Goal: Task Accomplishment & Management: Use online tool/utility

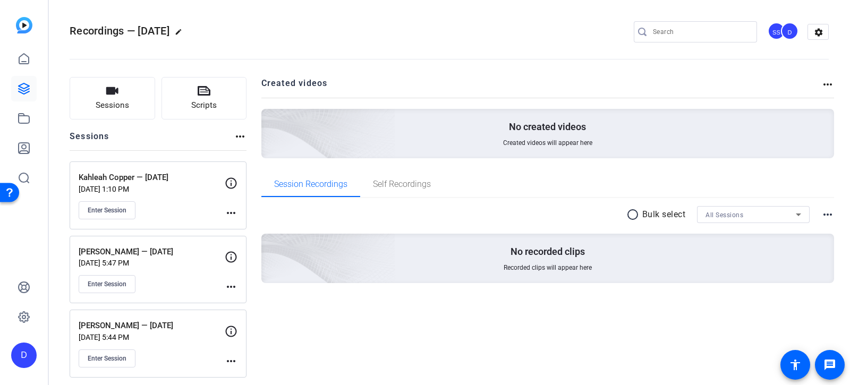
scroll to position [2, 0]
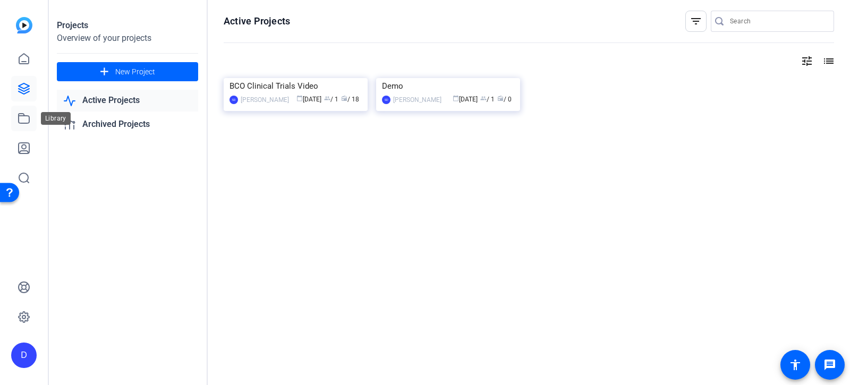
click at [23, 119] on icon at bounding box center [24, 118] width 13 height 13
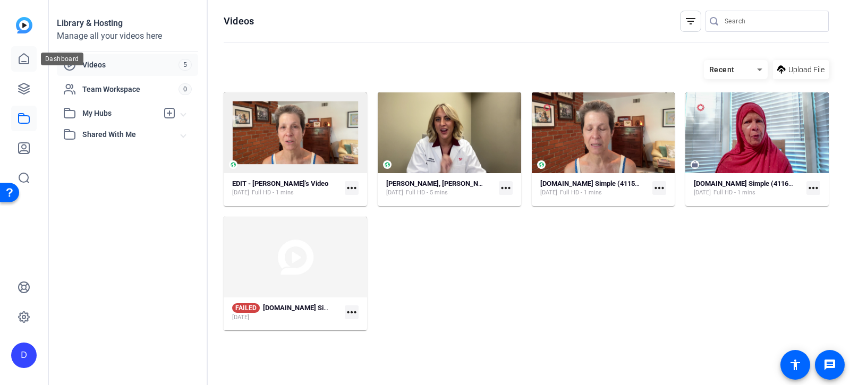
click at [28, 55] on icon at bounding box center [24, 59] width 13 height 13
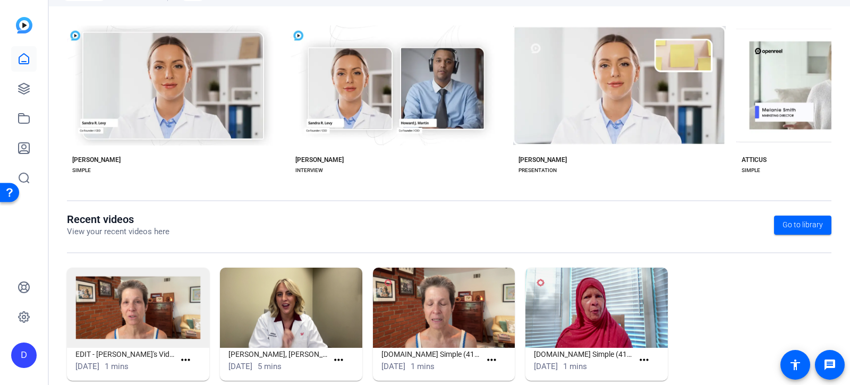
scroll to position [224, 0]
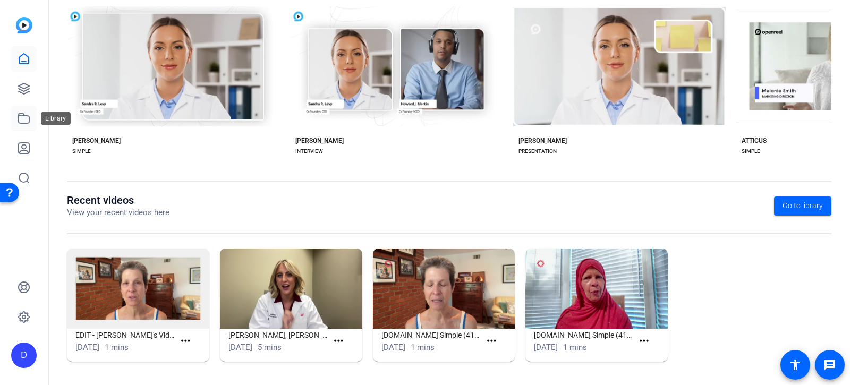
click at [23, 119] on icon at bounding box center [24, 118] width 13 height 13
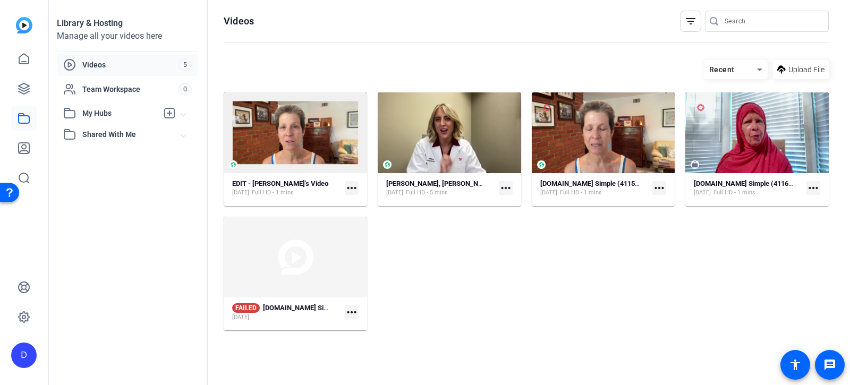
click at [24, 29] on img at bounding box center [24, 25] width 16 height 16
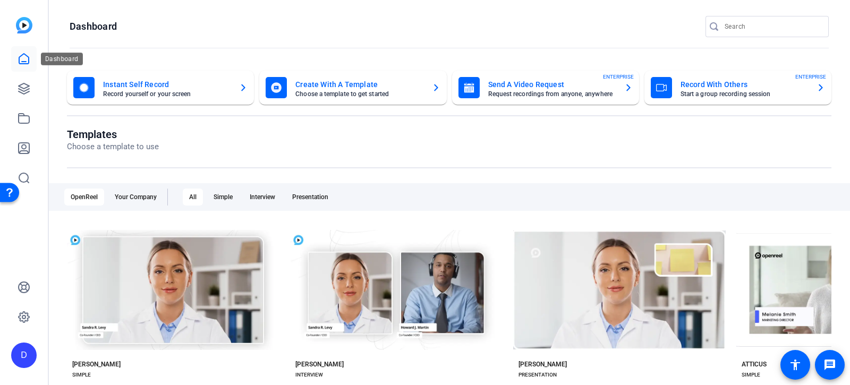
click at [27, 58] on icon at bounding box center [24, 59] width 13 height 13
click at [24, 58] on icon at bounding box center [24, 59] width 13 height 13
click at [23, 78] on link at bounding box center [23, 88] width 25 height 25
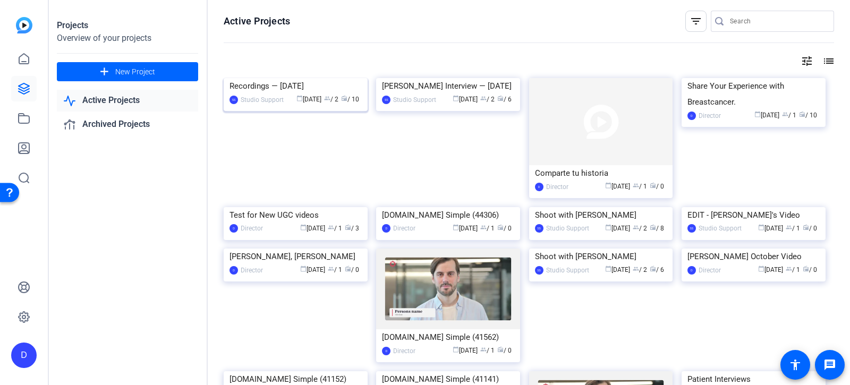
click at [300, 78] on img at bounding box center [296, 78] width 144 height 0
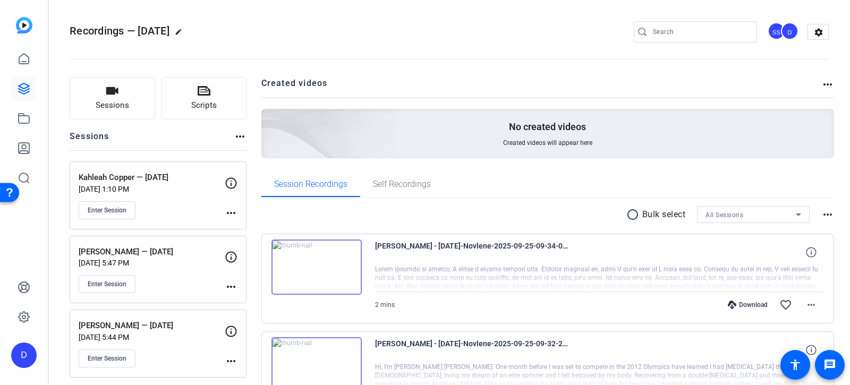
click at [313, 261] on img at bounding box center [316, 266] width 90 height 55
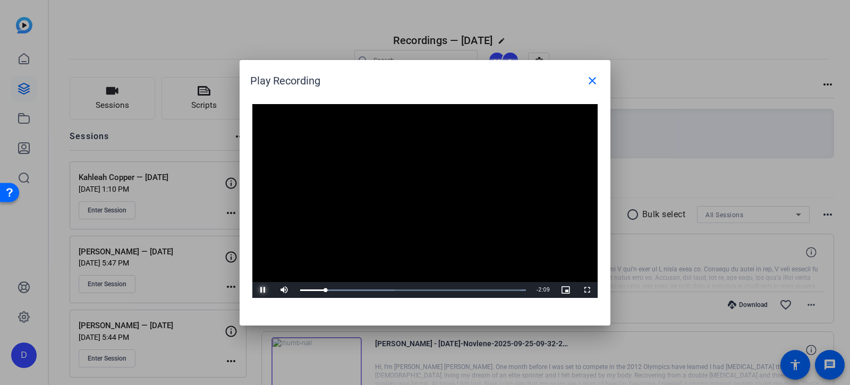
click at [263, 290] on span "Video Player" at bounding box center [262, 290] width 21 height 0
click at [320, 293] on div "Loaded : 100.00% 0:13 0:16" at bounding box center [413, 290] width 236 height 16
click at [260, 290] on span "Video Player" at bounding box center [262, 290] width 21 height 0
click at [314, 288] on div "Loaded : 100.00% 0:09 0:09" at bounding box center [413, 290] width 236 height 16
click at [263, 290] on span "Video Player" at bounding box center [262, 290] width 21 height 0
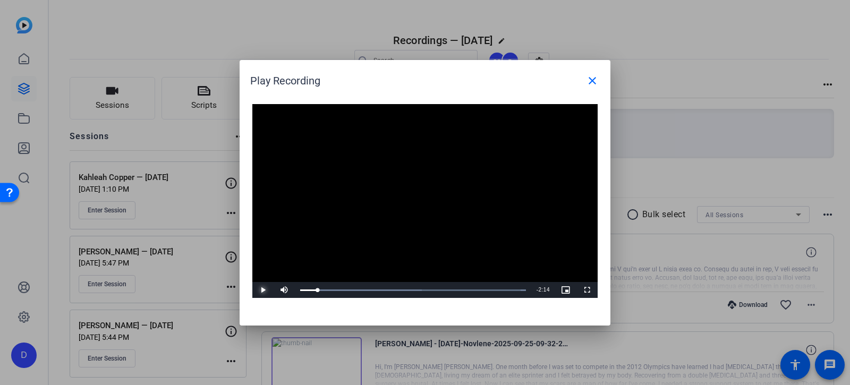
click at [261, 290] on span "Video Player" at bounding box center [262, 290] width 21 height 0
click at [264, 290] on span "Video Player" at bounding box center [262, 290] width 21 height 0
click at [262, 290] on span "Video Player" at bounding box center [262, 290] width 21 height 0
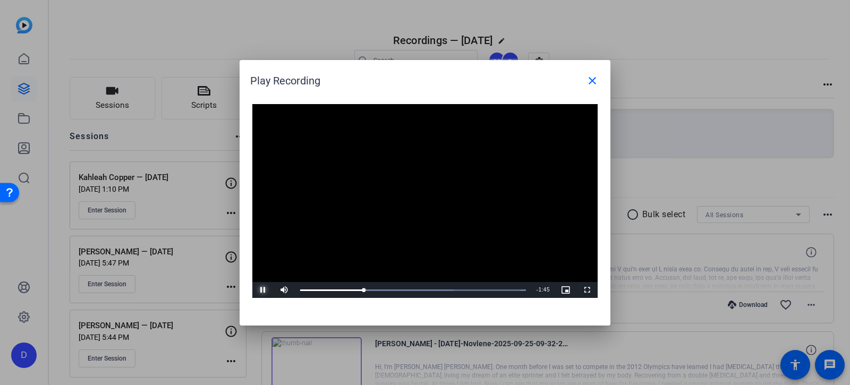
click at [262, 290] on span "Video Player" at bounding box center [262, 290] width 21 height 0
click at [260, 290] on span "Video Player" at bounding box center [262, 290] width 21 height 0
click at [261, 290] on span "Video Player" at bounding box center [262, 290] width 21 height 0
click at [263, 290] on span "Video Player" at bounding box center [262, 290] width 21 height 0
click at [260, 290] on span "Video Player" at bounding box center [262, 290] width 21 height 0
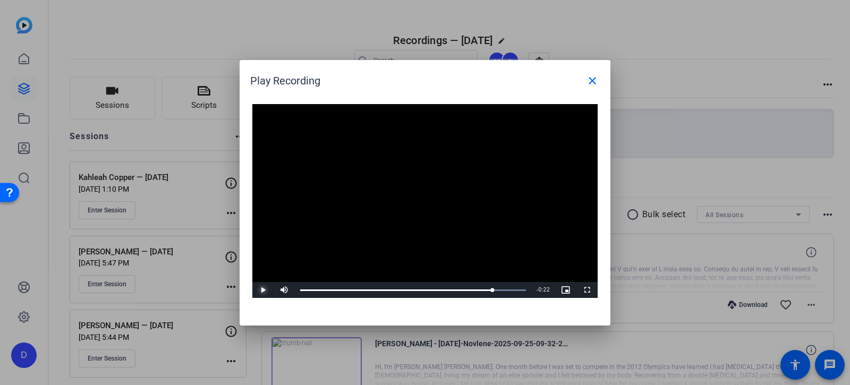
click at [262, 290] on span "Video Player" at bounding box center [262, 290] width 21 height 0
click at [263, 290] on span "Video Player" at bounding box center [262, 290] width 21 height 0
click at [261, 290] on span "Video Player" at bounding box center [262, 290] width 21 height 0
click at [262, 290] on span "Video Player" at bounding box center [262, 290] width 21 height 0
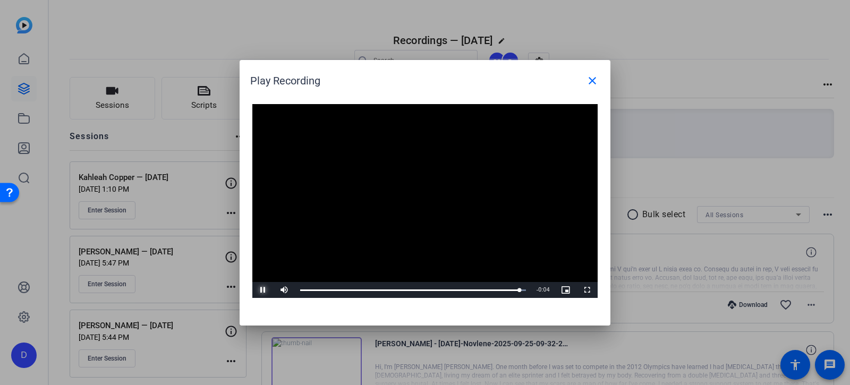
click at [262, 290] on span "Video Player" at bounding box center [262, 290] width 21 height 0
click at [594, 81] on mat-icon "close" at bounding box center [592, 80] width 13 height 13
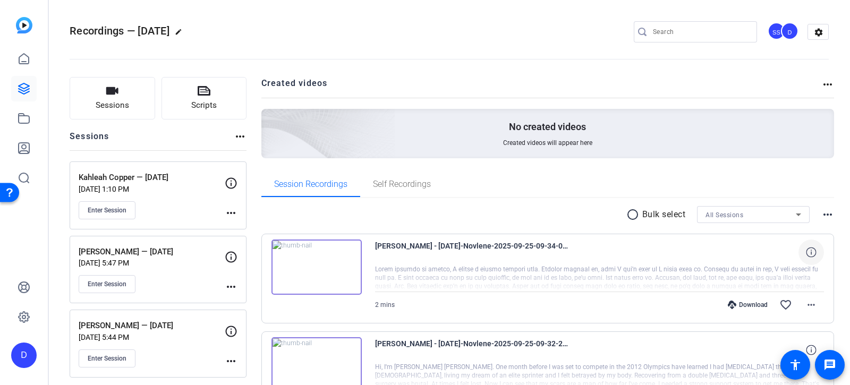
click at [812, 251] on icon at bounding box center [811, 252] width 10 height 10
click at [814, 302] on mat-icon "more_horiz" at bounding box center [811, 304] width 13 height 13
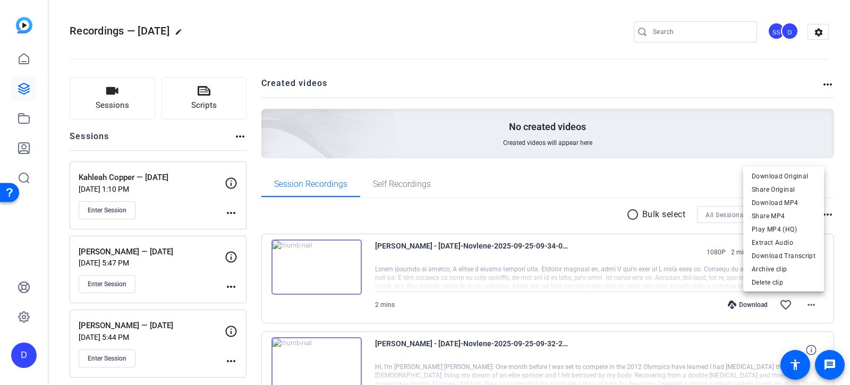
click at [660, 264] on div at bounding box center [425, 192] width 850 height 385
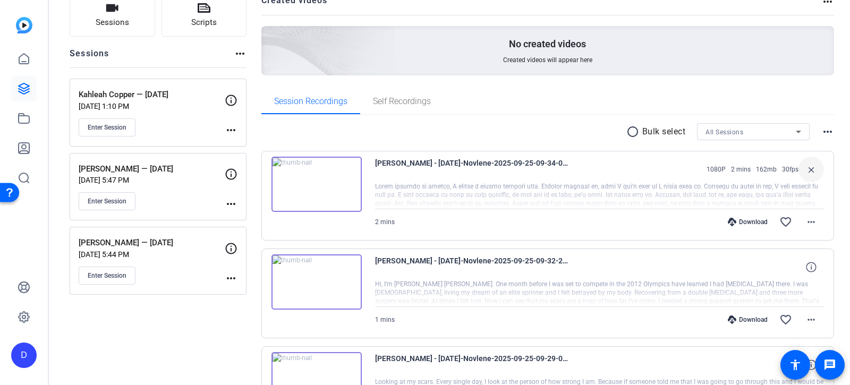
scroll to position [126, 0]
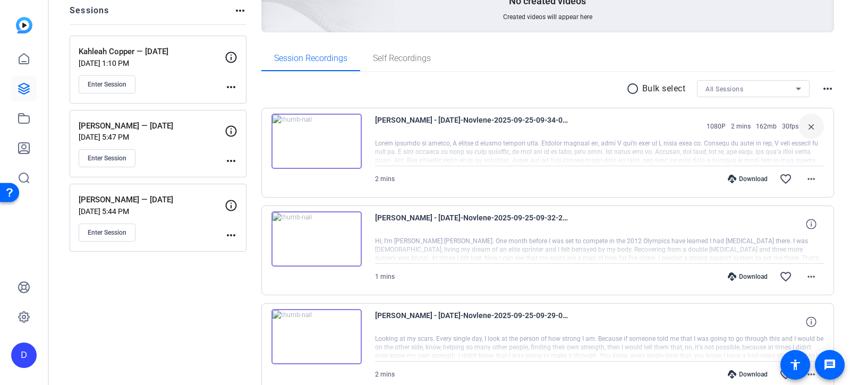
click at [408, 252] on div at bounding box center [599, 250] width 449 height 27
click at [314, 235] on img at bounding box center [316, 238] width 90 height 55
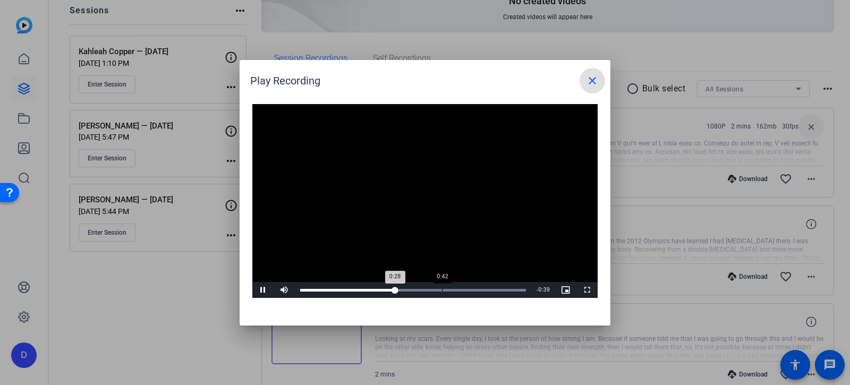
click at [442, 285] on div "Loaded : 100.00% 0:42 0:28" at bounding box center [413, 290] width 236 height 16
click at [475, 288] on div "Loaded : 100.00% 0:52 0:43" at bounding box center [413, 290] width 236 height 16
click at [262, 290] on span "Video Player" at bounding box center [262, 290] width 21 height 0
click at [588, 80] on mat-icon "close" at bounding box center [592, 80] width 13 height 13
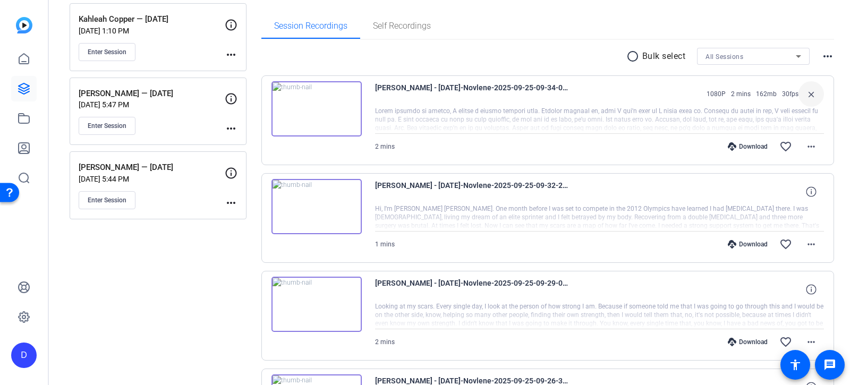
scroll to position [164, 0]
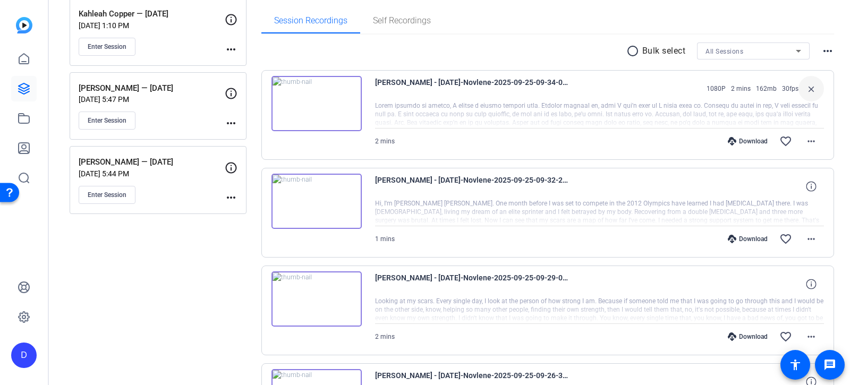
click at [319, 295] on img at bounding box center [316, 298] width 90 height 55
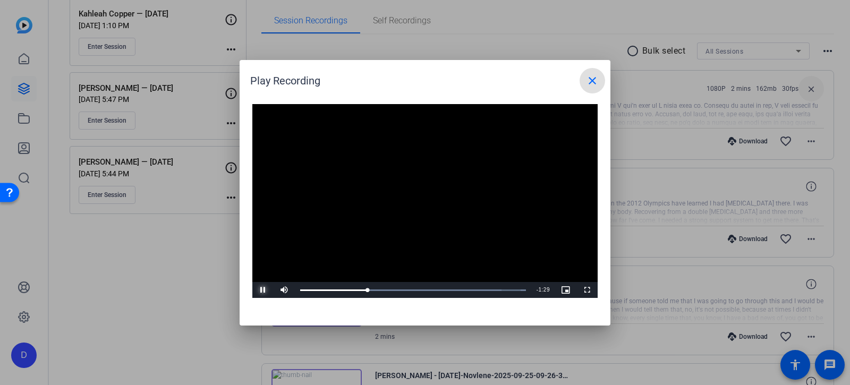
click at [262, 290] on span "Video Player" at bounding box center [262, 290] width 21 height 0
click at [260, 290] on span "Video Player" at bounding box center [262, 290] width 21 height 0
click at [264, 290] on span "Video Player" at bounding box center [262, 290] width 21 height 0
click at [261, 290] on span "Video Player" at bounding box center [262, 290] width 21 height 0
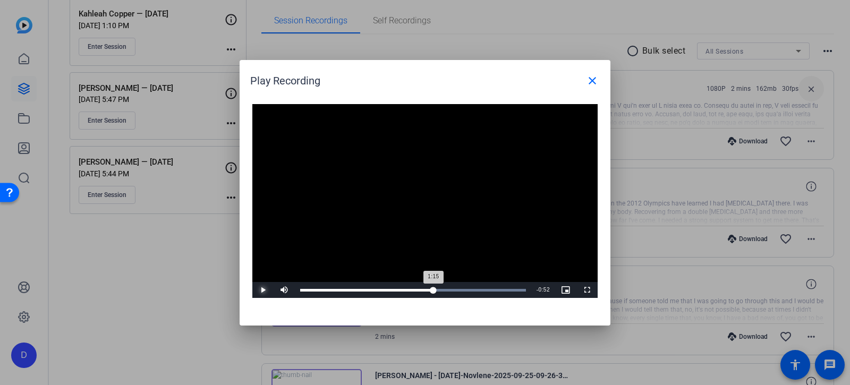
click at [433, 290] on div "Loaded : 100.00% 1:15 1:15" at bounding box center [413, 290] width 226 height 3
click at [420, 287] on div "Loaded : 100.00% 1:07 1:15" at bounding box center [413, 290] width 236 height 16
click at [262, 290] on span "Video Player" at bounding box center [262, 290] width 21 height 0
click at [261, 290] on span "Video Player" at bounding box center [262, 290] width 21 height 0
click at [259, 290] on span "Video Player" at bounding box center [262, 290] width 21 height 0
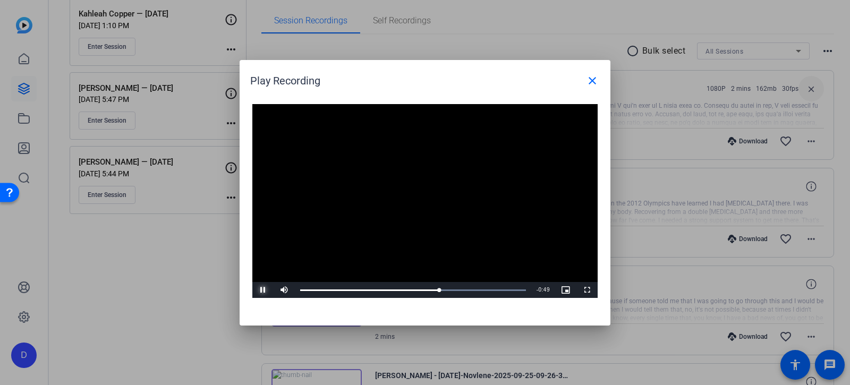
click at [263, 290] on span "Video Player" at bounding box center [262, 290] width 21 height 0
click at [266, 290] on span "Video Player" at bounding box center [262, 290] width 21 height 0
click at [262, 290] on span "Video Player" at bounding box center [262, 290] width 21 height 0
click at [263, 290] on span "Video Player" at bounding box center [262, 290] width 21 height 0
click at [264, 290] on span "Video Player" at bounding box center [262, 290] width 21 height 0
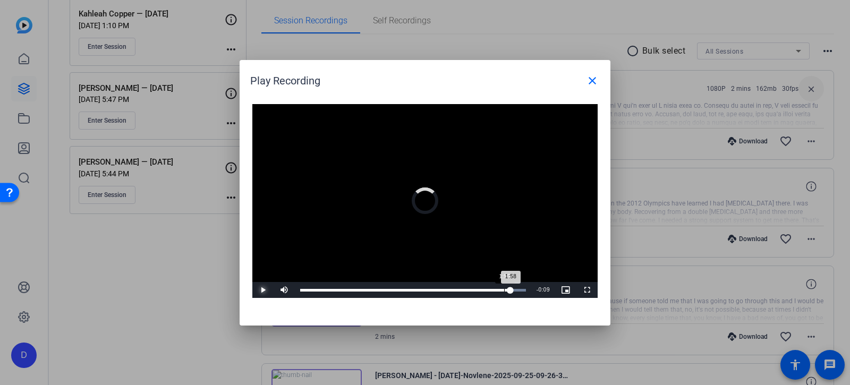
click at [504, 289] on div "1:55" at bounding box center [504, 290] width 1 height 3
click at [502, 289] on div "1:53" at bounding box center [502, 290] width 1 height 3
click at [262, 290] on span "Video Player" at bounding box center [262, 290] width 21 height 0
click at [266, 290] on span "Video Player" at bounding box center [262, 290] width 21 height 0
click at [267, 290] on span "Video Player" at bounding box center [262, 290] width 21 height 0
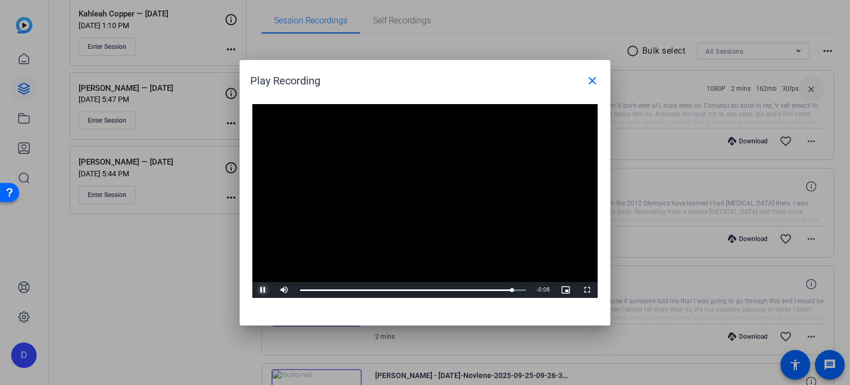
click at [260, 290] on span "Video Player" at bounding box center [262, 290] width 21 height 0
click at [262, 290] on span "Video Player" at bounding box center [262, 290] width 21 height 0
click at [594, 79] on mat-icon "close" at bounding box center [592, 80] width 13 height 13
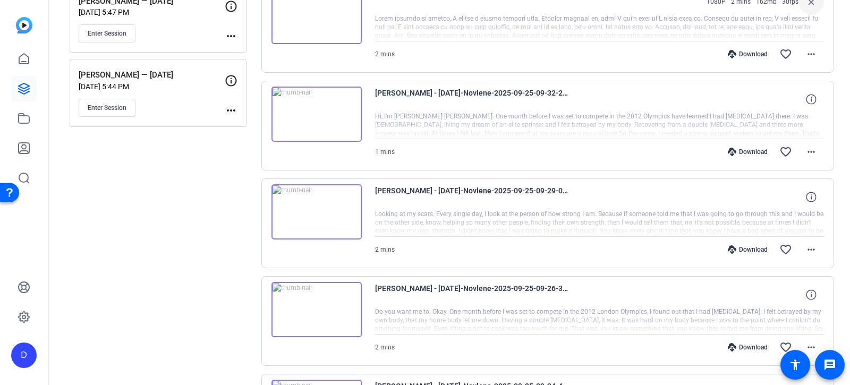
scroll to position [271, 0]
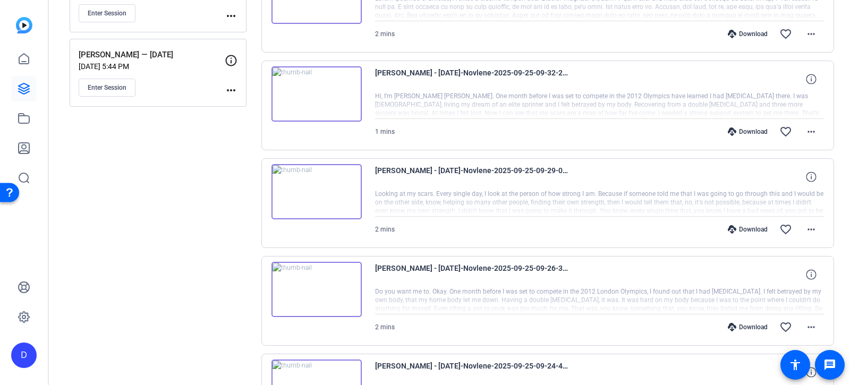
click at [332, 285] on img at bounding box center [316, 289] width 90 height 55
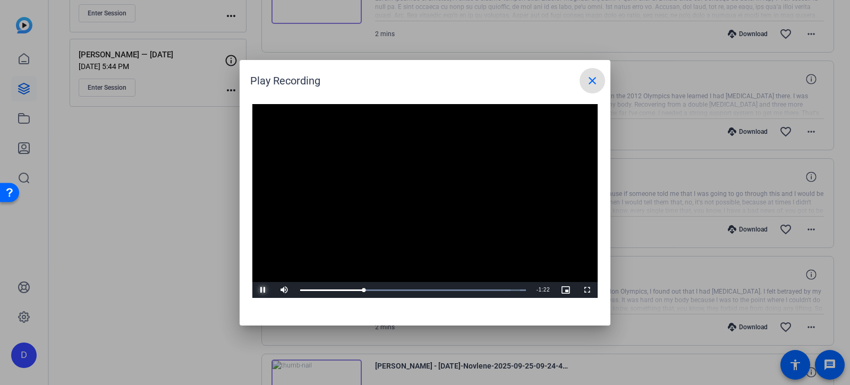
click at [264, 290] on span "Video Player" at bounding box center [262, 290] width 21 height 0
click at [262, 290] on span "Video Player" at bounding box center [262, 290] width 21 height 0
click at [263, 290] on span "Video Player" at bounding box center [262, 290] width 21 height 0
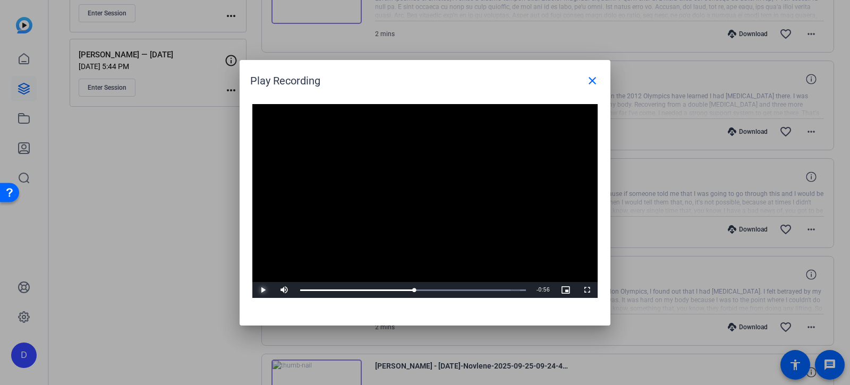
click at [262, 290] on span "Video Player" at bounding box center [262, 290] width 21 height 0
click at [263, 290] on span "Video Player" at bounding box center [262, 290] width 21 height 0
click at [429, 290] on div "Loaded : 100.00% 1:05 1:15" at bounding box center [413, 290] width 226 height 3
click at [421, 290] on div "1:00" at bounding box center [421, 290] width 1 height 3
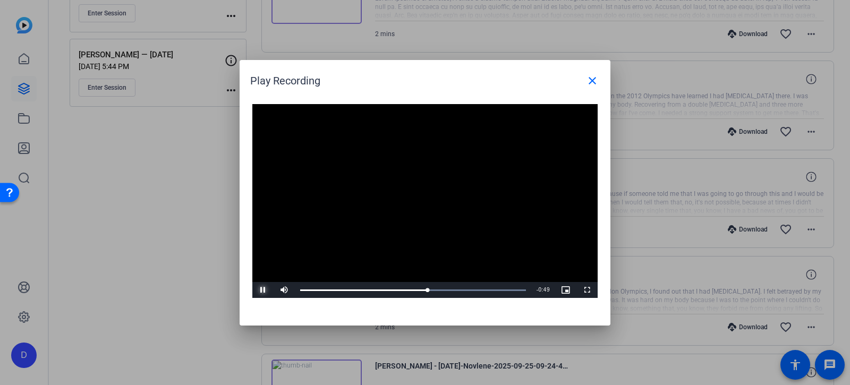
click at [262, 290] on span "Video Player" at bounding box center [262, 290] width 21 height 0
click at [461, 289] on div "1:21" at bounding box center [461, 290] width 1 height 3
click at [454, 289] on div "Loaded : 100.00% 1:17 1:22" at bounding box center [413, 290] width 226 height 3
click at [445, 291] on div "1:12" at bounding box center [445, 290] width 1 height 3
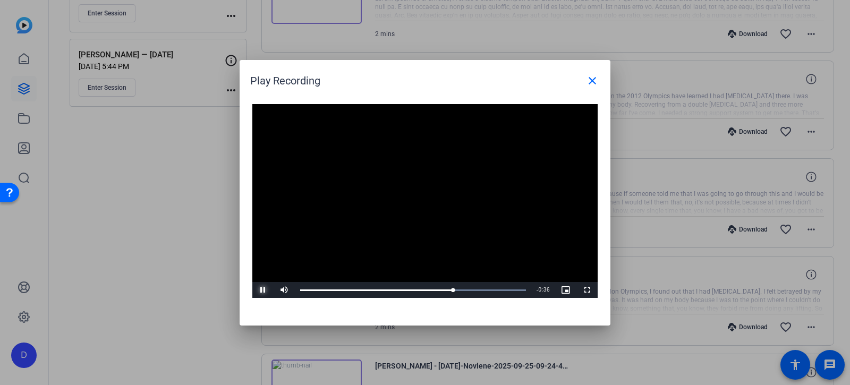
click at [259, 290] on span "Video Player" at bounding box center [262, 290] width 21 height 0
click at [261, 290] on span "Video Player" at bounding box center [262, 290] width 21 height 0
click at [263, 290] on span "Video Player" at bounding box center [262, 290] width 21 height 0
click at [264, 290] on span "Video Player" at bounding box center [262, 290] width 21 height 0
click at [263, 290] on span "Video Player" at bounding box center [262, 290] width 21 height 0
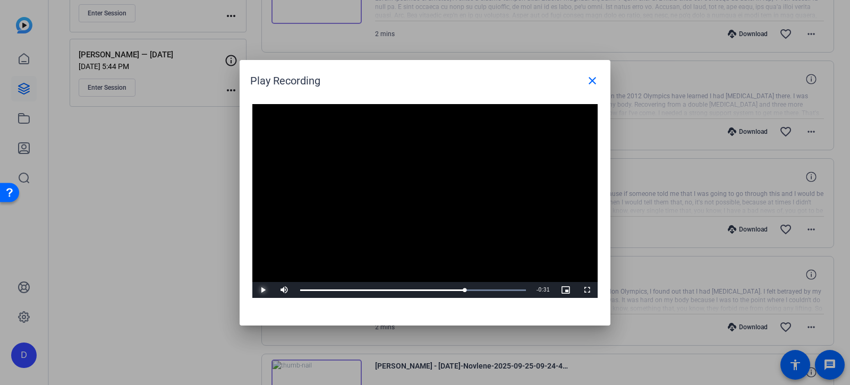
click at [264, 290] on span "Video Player" at bounding box center [262, 290] width 21 height 0
click at [262, 290] on span "Video Player" at bounding box center [262, 290] width 21 height 0
click at [260, 290] on span "Video Player" at bounding box center [262, 290] width 21 height 0
click at [261, 290] on span "Video Player" at bounding box center [262, 290] width 21 height 0
click at [593, 80] on mat-icon "close" at bounding box center [592, 80] width 13 height 13
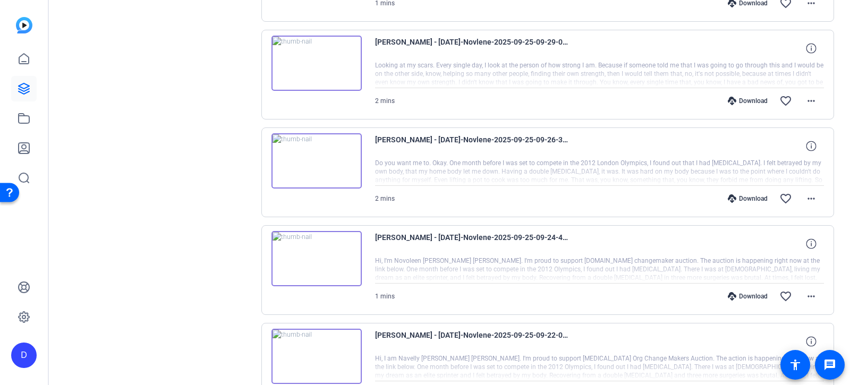
scroll to position [415, 0]
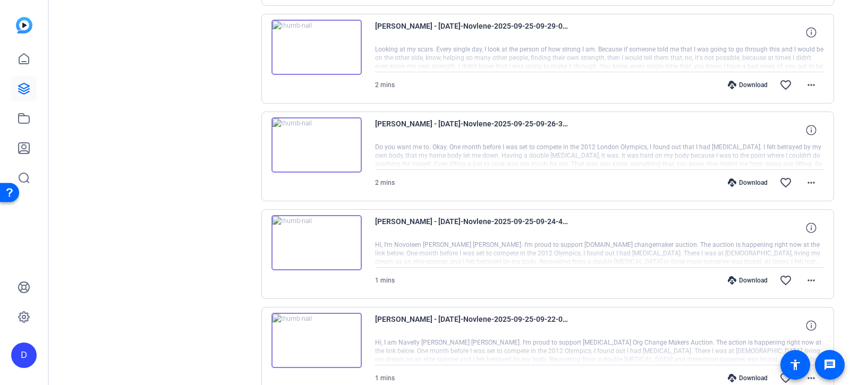
click at [317, 241] on img at bounding box center [316, 242] width 90 height 55
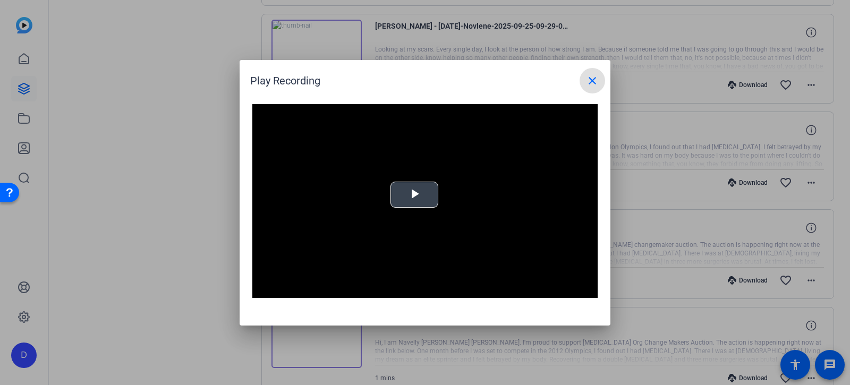
click at [411, 194] on video "Video Player" at bounding box center [424, 201] width 345 height 194
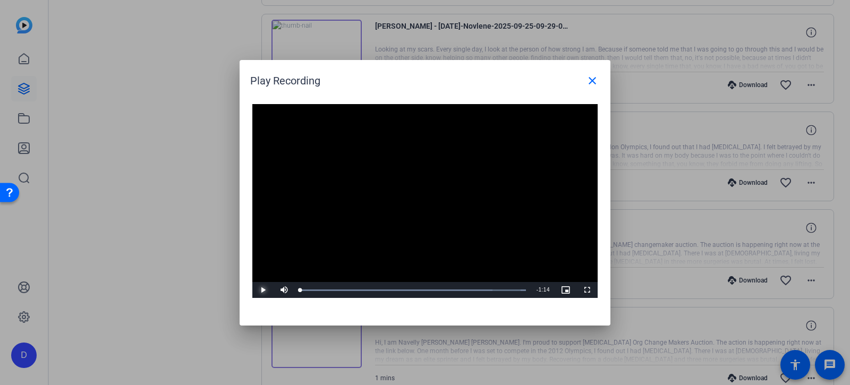
click at [264, 290] on span "Video Player" at bounding box center [262, 290] width 21 height 0
click at [263, 290] on span "Video Player" at bounding box center [262, 290] width 21 height 0
click at [214, 306] on div at bounding box center [425, 192] width 850 height 385
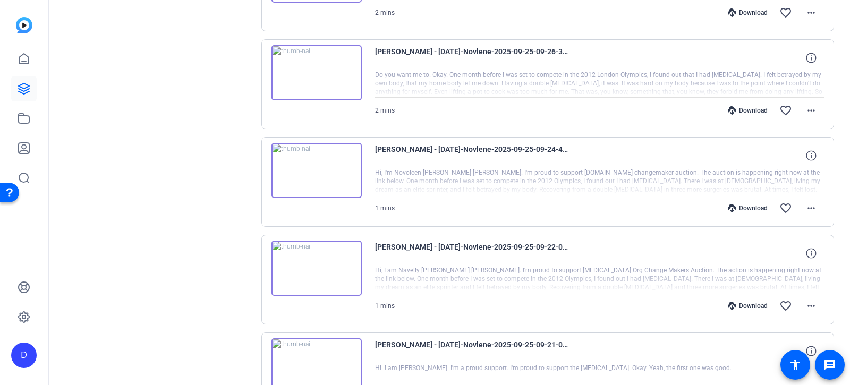
scroll to position [491, 0]
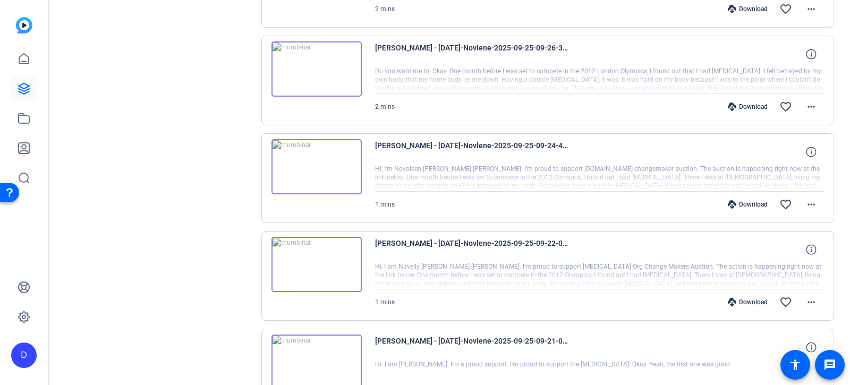
click at [317, 265] on img at bounding box center [316, 264] width 90 height 55
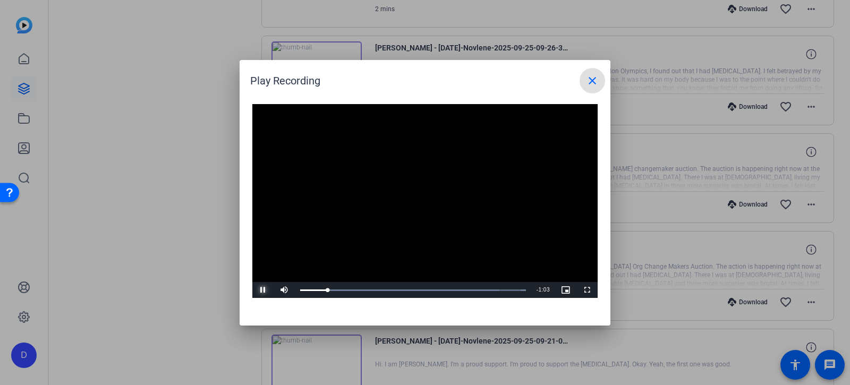
click at [261, 290] on span "Video Player" at bounding box center [262, 290] width 21 height 0
click at [593, 80] on mat-icon "close" at bounding box center [592, 80] width 13 height 13
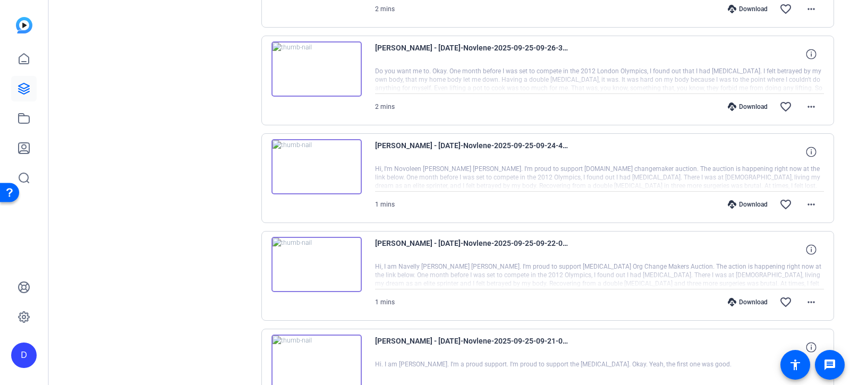
click at [313, 66] on img at bounding box center [316, 68] width 90 height 55
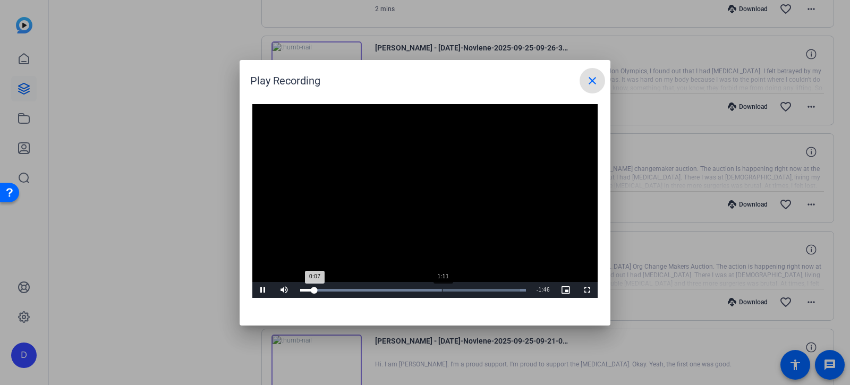
click at [442, 290] on div "1:11" at bounding box center [442, 290] width 1 height 3
click at [264, 290] on span "Video Player" at bounding box center [262, 290] width 21 height 0
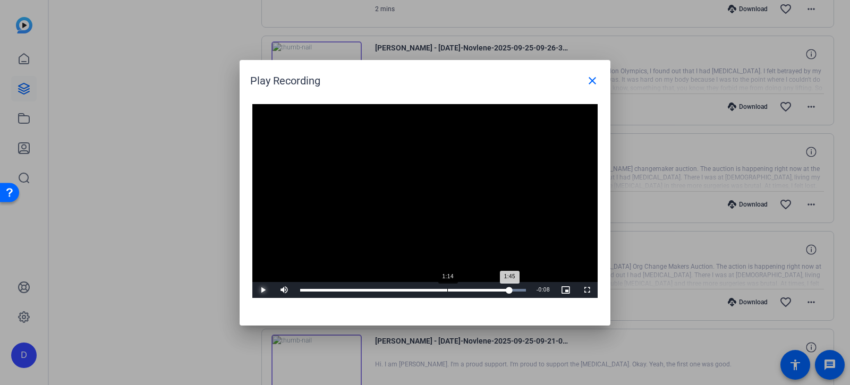
click at [447, 292] on div "Loaded : 100.00% 1:14 1:45" at bounding box center [413, 290] width 236 height 16
click at [262, 290] on span "Video Player" at bounding box center [262, 290] width 21 height 0
click at [264, 290] on span "Video Player" at bounding box center [262, 290] width 21 height 0
click at [515, 286] on div "Loaded : 100.00% 1:48 1:52" at bounding box center [413, 290] width 236 height 16
click at [265, 290] on span "Video Player" at bounding box center [262, 290] width 21 height 0
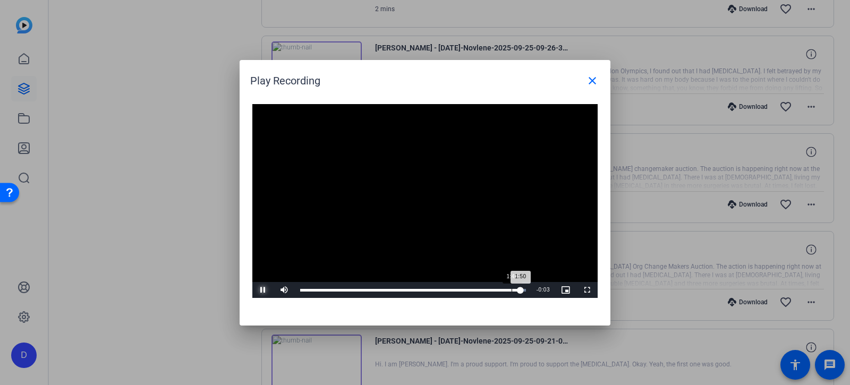
click at [511, 290] on div "1:46" at bounding box center [511, 290] width 1 height 3
click at [262, 290] on span "Video Player" at bounding box center [262, 290] width 21 height 0
click at [512, 289] on div "1:46" at bounding box center [512, 290] width 1 height 3
click at [263, 290] on span "Video Player" at bounding box center [262, 290] width 21 height 0
click at [262, 290] on span "Video Player" at bounding box center [262, 290] width 21 height 0
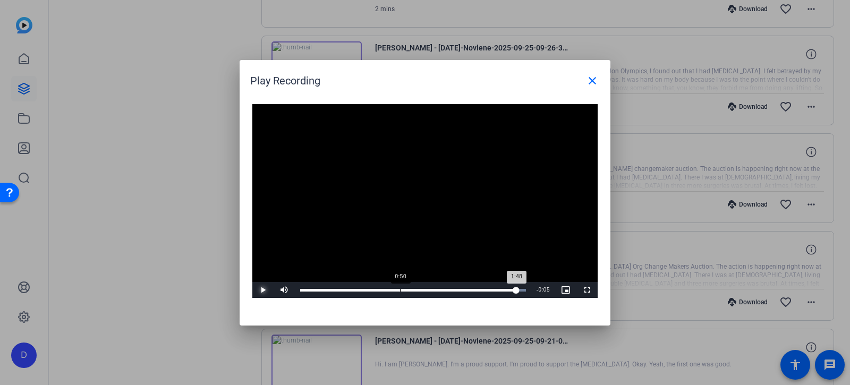
click at [399, 286] on div "Loaded : 100.00% 0:50 1:48" at bounding box center [413, 290] width 236 height 16
click at [263, 290] on span "Video Player" at bounding box center [262, 290] width 21 height 0
click at [261, 290] on span "Video Player" at bounding box center [262, 290] width 21 height 0
click at [594, 80] on mat-icon "close" at bounding box center [592, 80] width 13 height 13
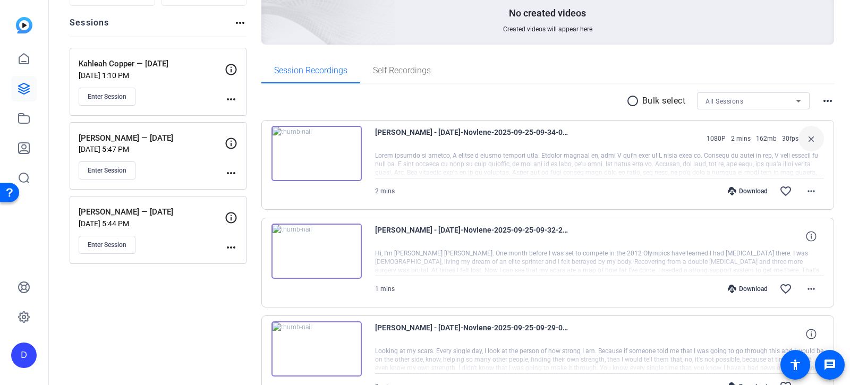
scroll to position [109, 0]
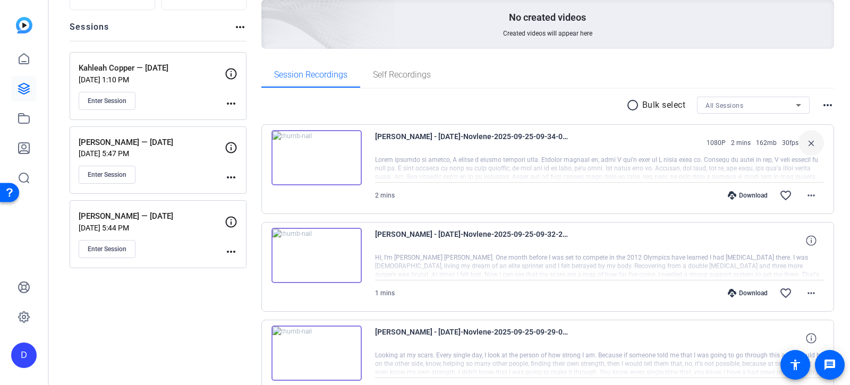
click at [317, 350] on img at bounding box center [316, 353] width 90 height 55
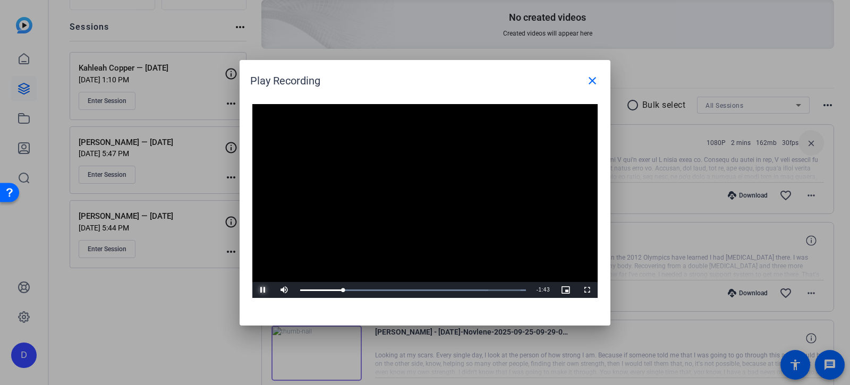
click at [261, 290] on span "Video Player" at bounding box center [262, 290] width 21 height 0
click at [592, 80] on mat-icon "close" at bounding box center [592, 80] width 13 height 13
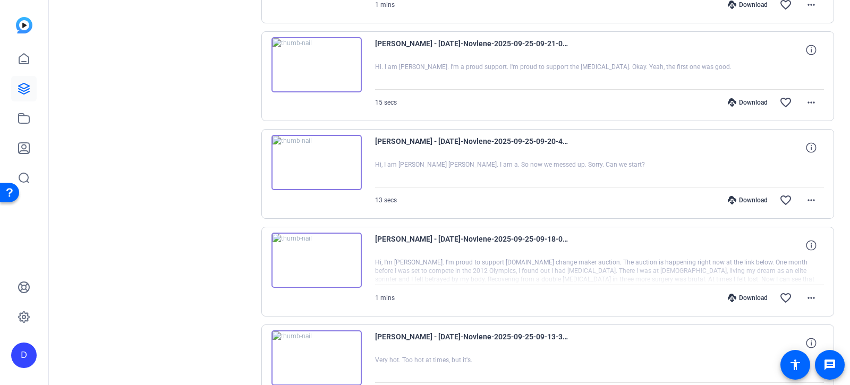
scroll to position [866, 0]
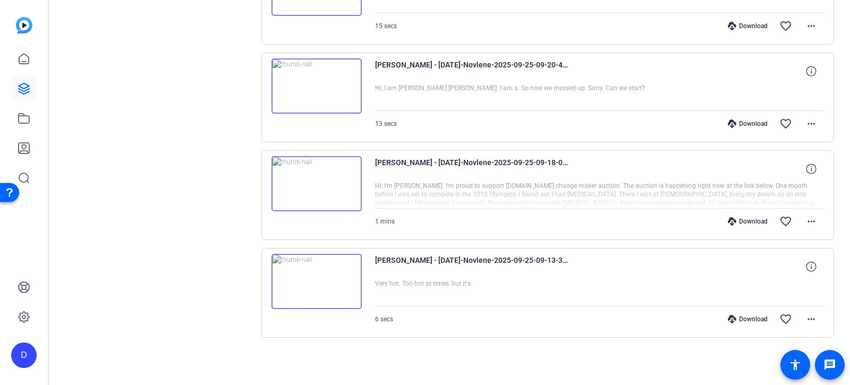
click at [320, 182] on img at bounding box center [316, 183] width 90 height 55
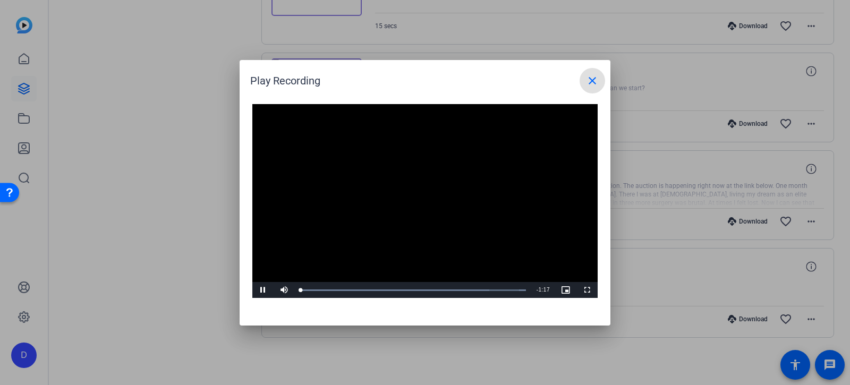
click at [591, 84] on mat-icon "close" at bounding box center [592, 80] width 13 height 13
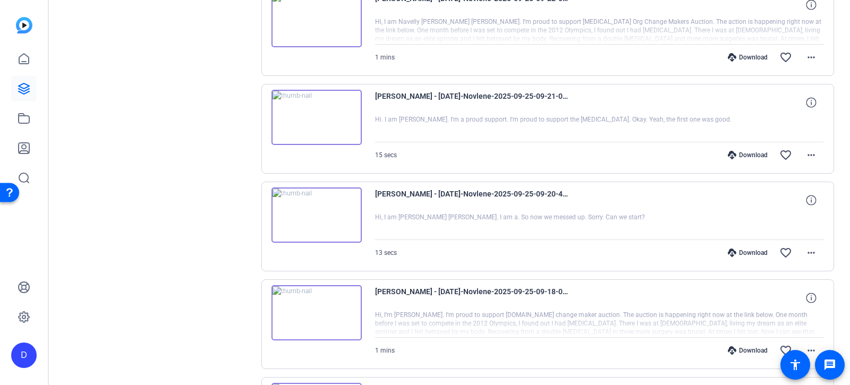
scroll to position [724, 0]
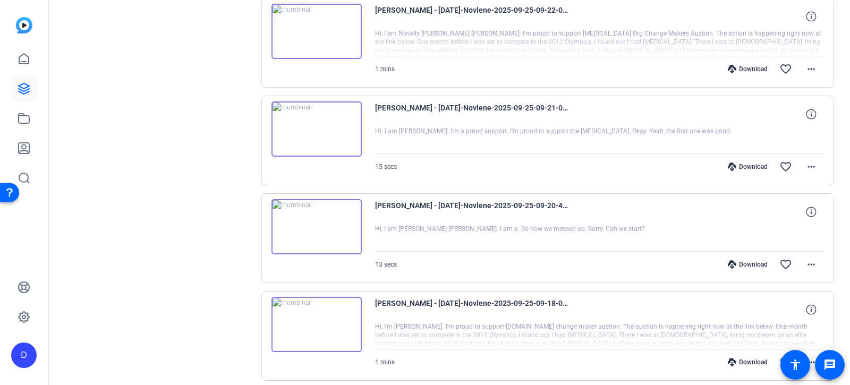
click at [314, 230] on img at bounding box center [316, 226] width 90 height 55
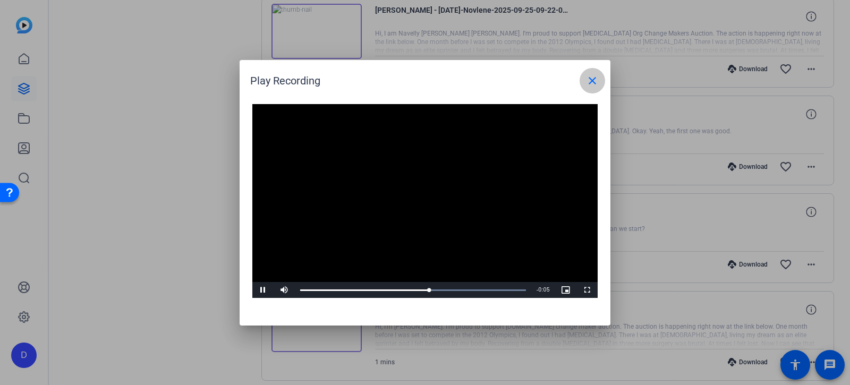
click at [594, 79] on mat-icon "close" at bounding box center [592, 80] width 13 height 13
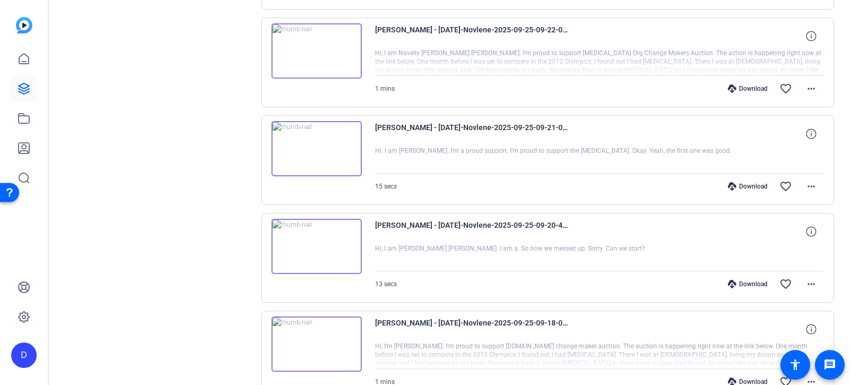
scroll to position [689, 0]
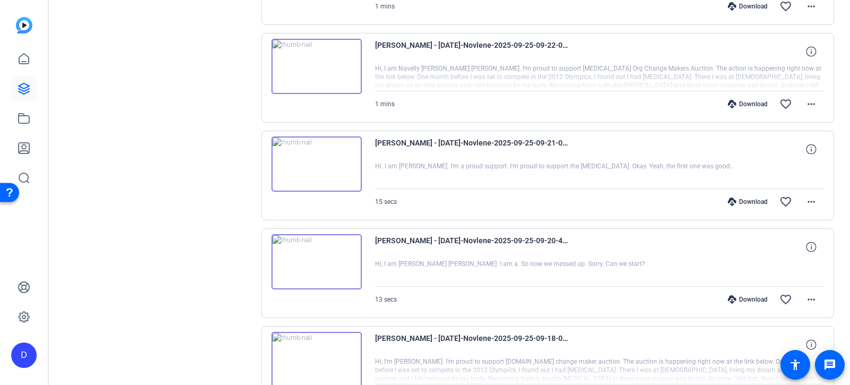
click at [315, 66] on img at bounding box center [316, 66] width 90 height 55
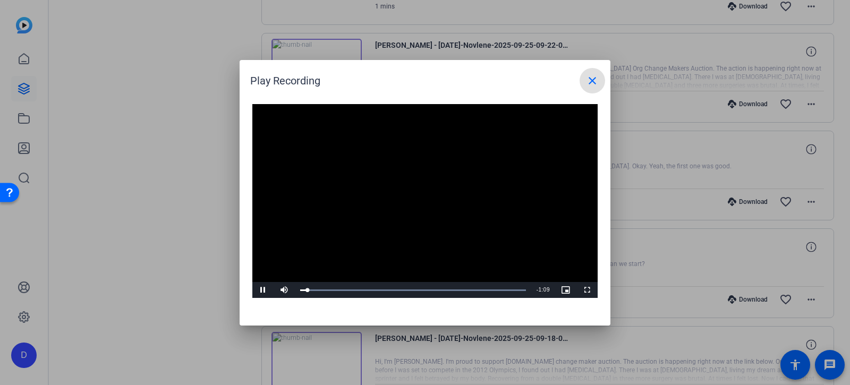
click at [589, 76] on mat-icon "close" at bounding box center [592, 80] width 13 height 13
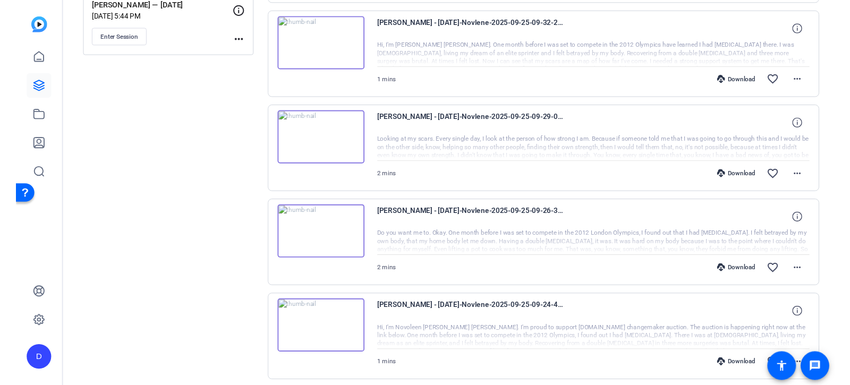
scroll to position [326, 0]
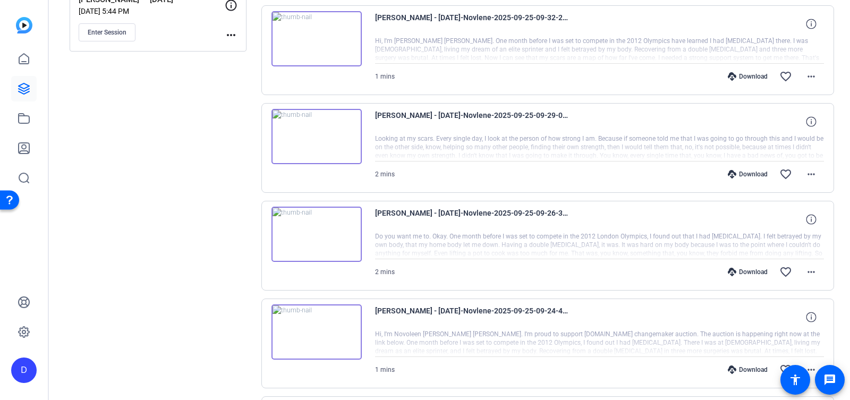
click at [316, 330] on img at bounding box center [316, 331] width 90 height 55
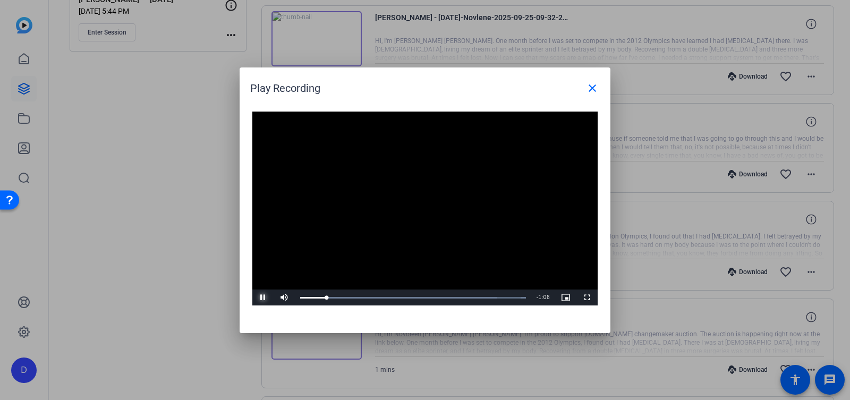
click at [263, 297] on span "Video Player" at bounding box center [262, 297] width 21 height 0
click at [591, 92] on mat-icon "close" at bounding box center [592, 88] width 13 height 13
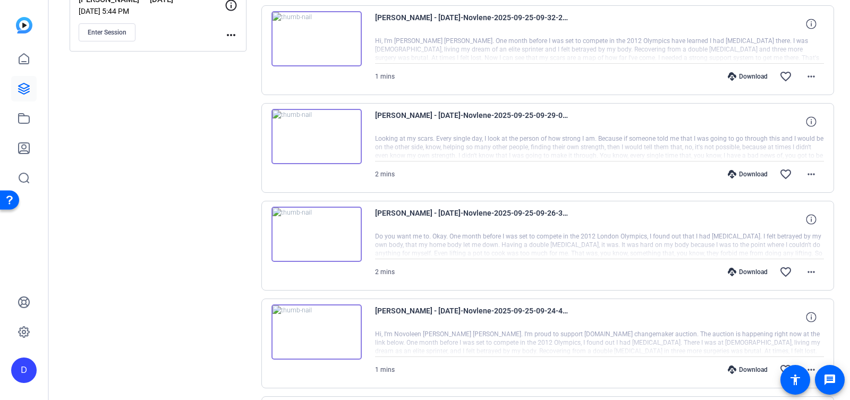
click at [318, 228] on img at bounding box center [316, 234] width 90 height 55
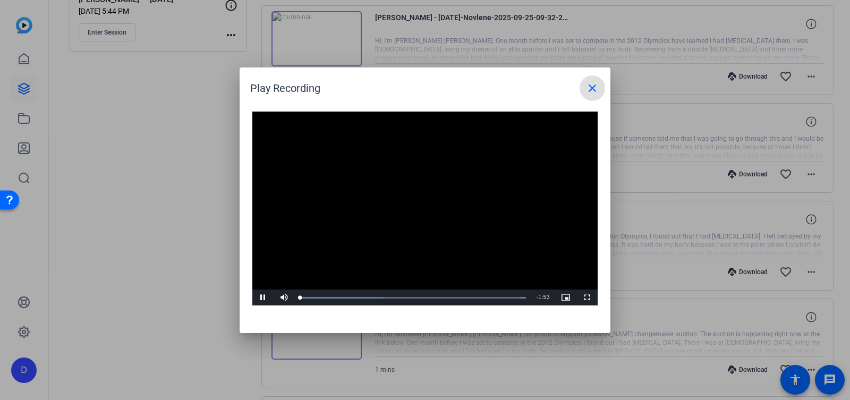
click at [591, 89] on mat-icon "close" at bounding box center [592, 88] width 13 height 13
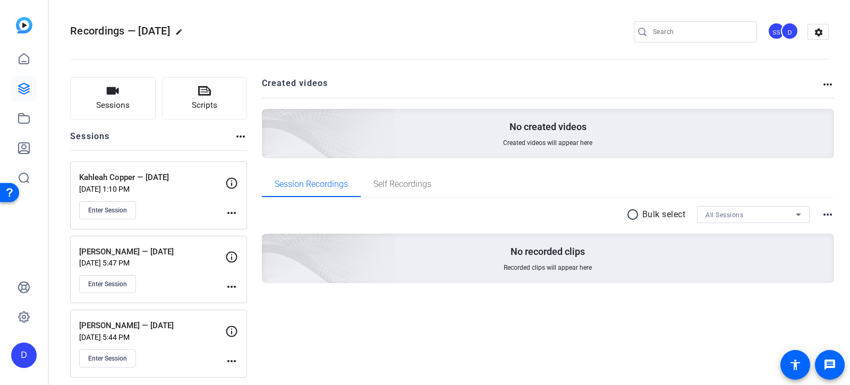
scroll to position [2, 0]
click at [105, 353] on span "Enter Session" at bounding box center [107, 357] width 39 height 8
click at [111, 209] on span "Enter Session" at bounding box center [107, 208] width 39 height 8
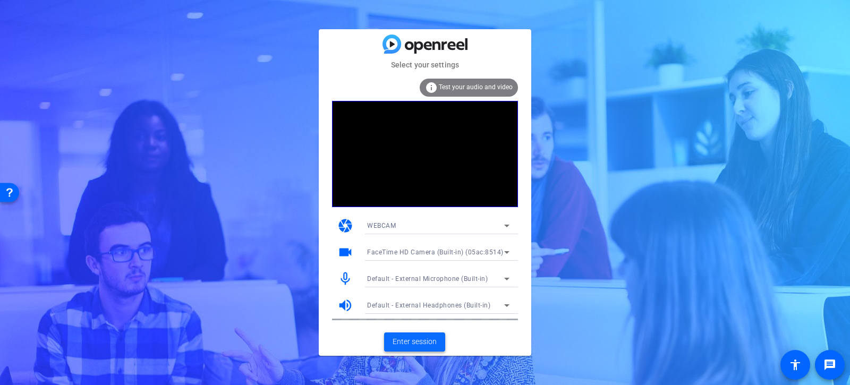
click at [421, 342] on span "Enter session" at bounding box center [414, 341] width 44 height 11
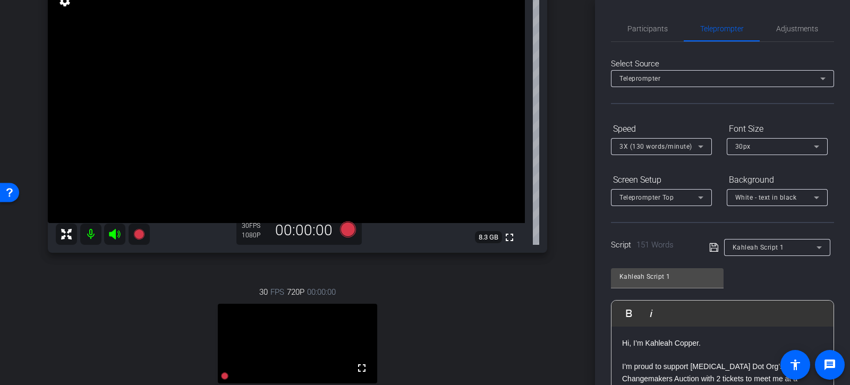
scroll to position [93, 0]
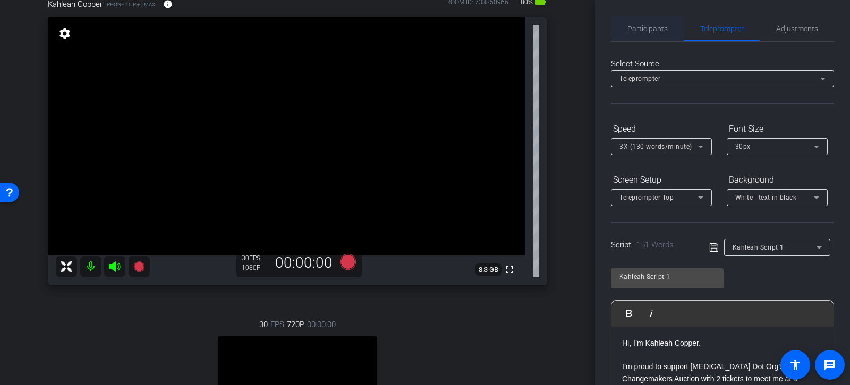
click at [636, 28] on span "Participants" at bounding box center [647, 28] width 40 height 7
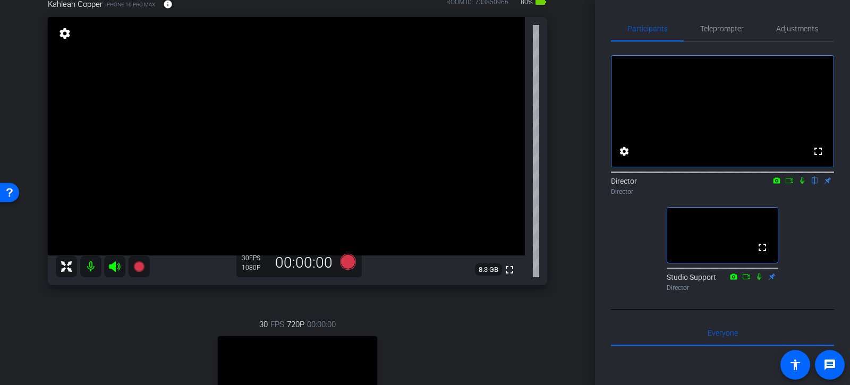
click at [801, 184] on icon at bounding box center [802, 180] width 4 height 7
click at [715, 25] on span "Teleprompter" at bounding box center [722, 28] width 44 height 7
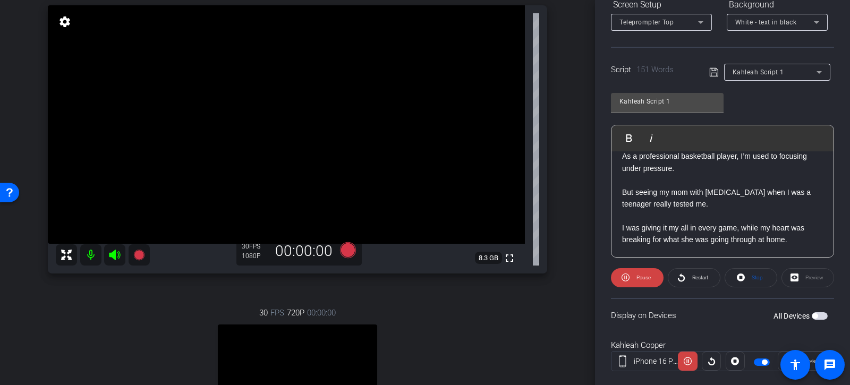
scroll to position [0, 0]
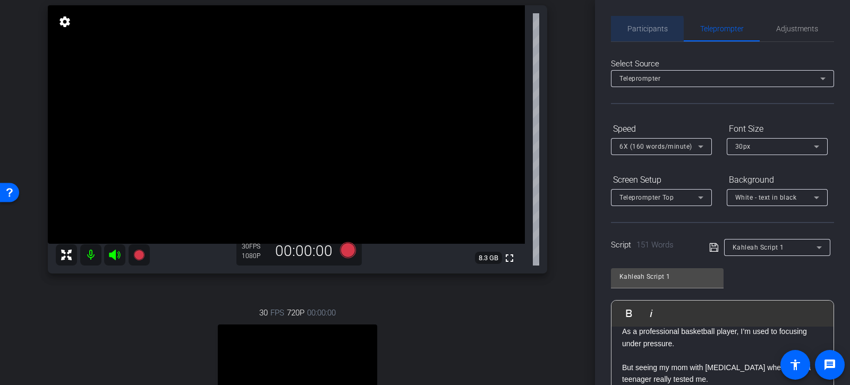
click at [636, 31] on span "Participants" at bounding box center [647, 28] width 40 height 7
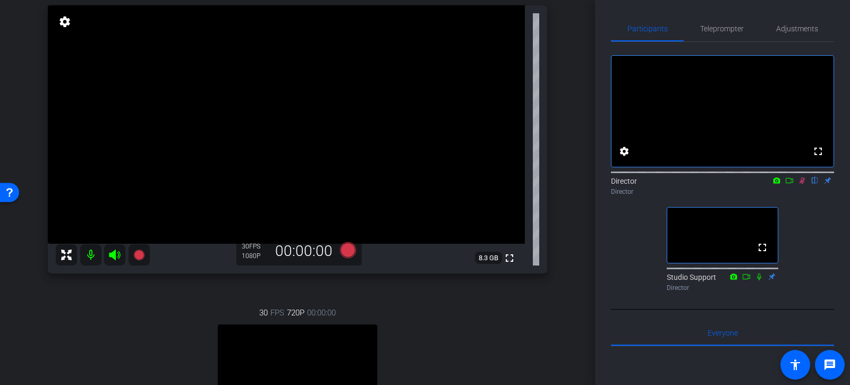
click at [801, 184] on icon at bounding box center [802, 180] width 8 height 7
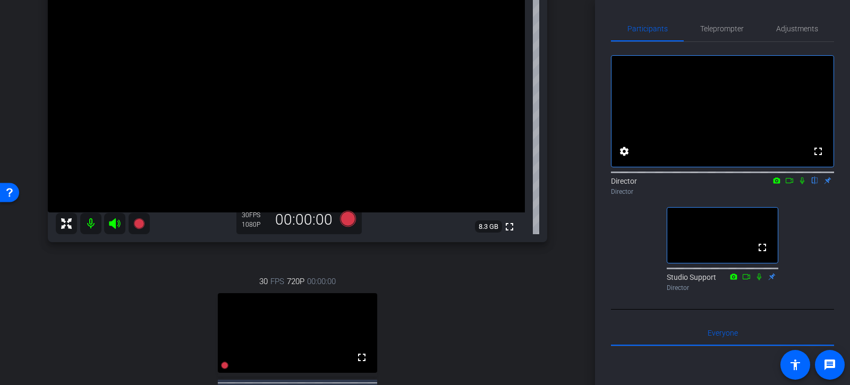
scroll to position [118, 0]
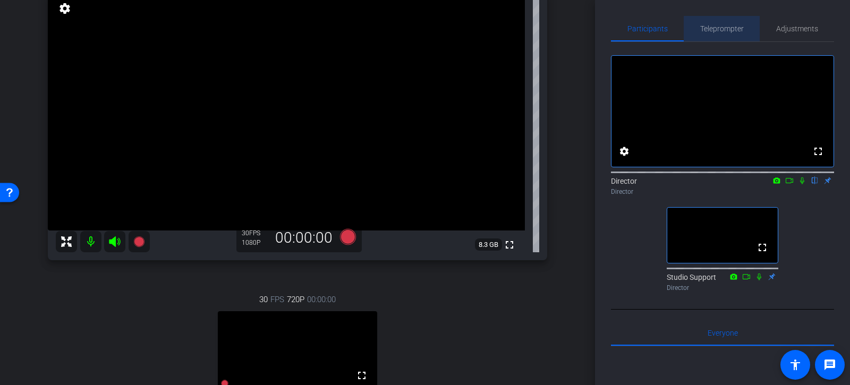
click at [721, 29] on span "Teleprompter" at bounding box center [722, 28] width 44 height 7
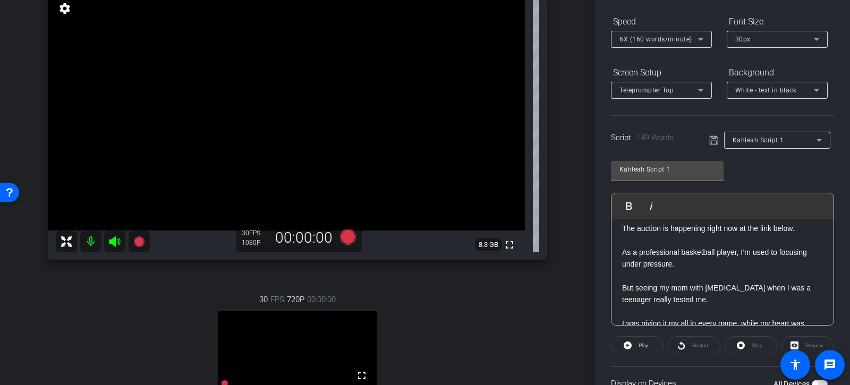
scroll to position [80, 0]
click at [630, 286] on p "But seeing my mom with [MEDICAL_DATA] when I was a teenager really tested me." at bounding box center [722, 293] width 201 height 24
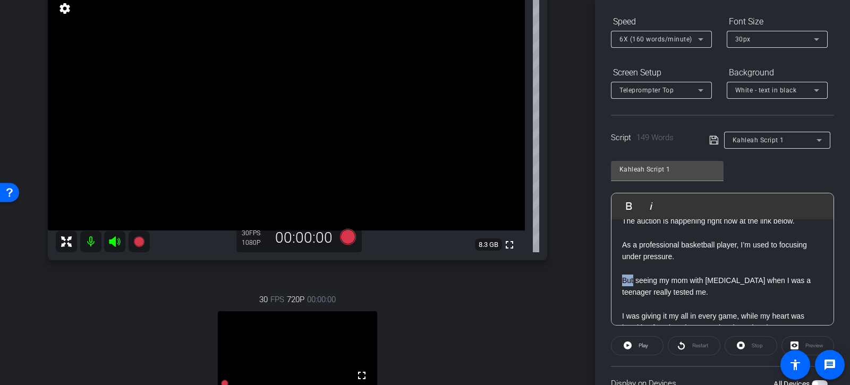
scroll to position [93, 0]
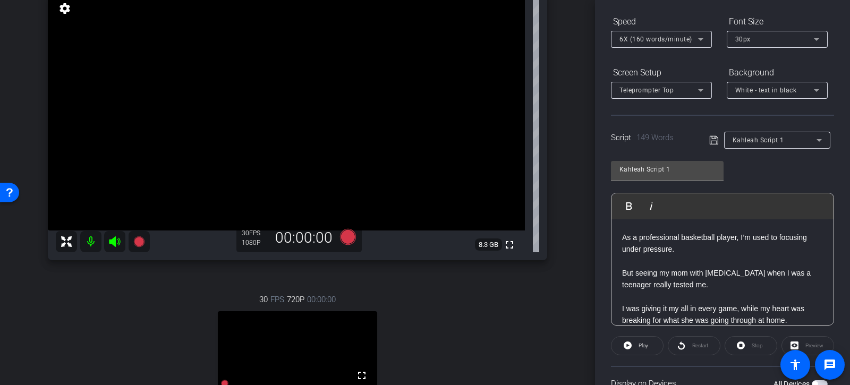
click at [684, 273] on p "But seeing my mom with [MEDICAL_DATA] when I was a teenager really tested me." at bounding box center [722, 279] width 201 height 24
click at [686, 273] on p "But seeing my mom with [MEDICAL_DATA] when I was a teenager really tested me." at bounding box center [722, 279] width 201 height 24
click at [687, 270] on p "But seeing my mom, my grandmother, and my great grandmother with [MEDICAL_DATA]…" at bounding box center [722, 285] width 201 height 36
click at [597, 264] on div "Participants Teleprompter Adjustments settings Director flip Director Studio Su…" at bounding box center [722, 192] width 255 height 385
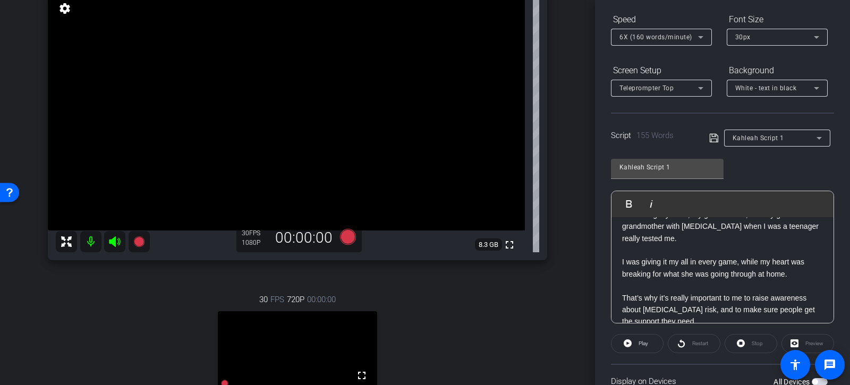
scroll to position [0, 0]
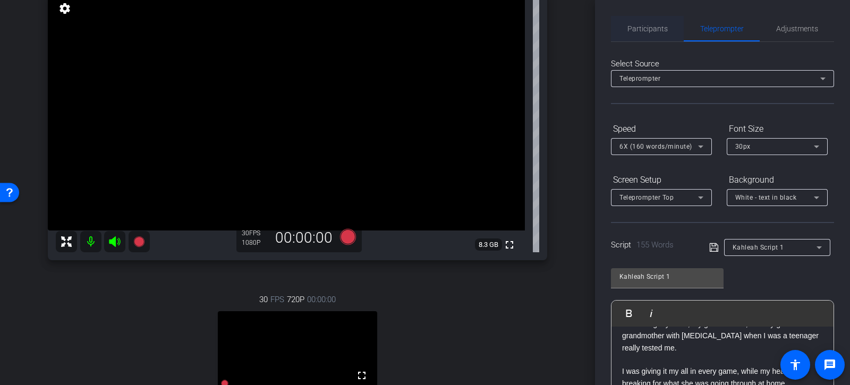
click at [662, 25] on span "Participants" at bounding box center [647, 28] width 40 height 7
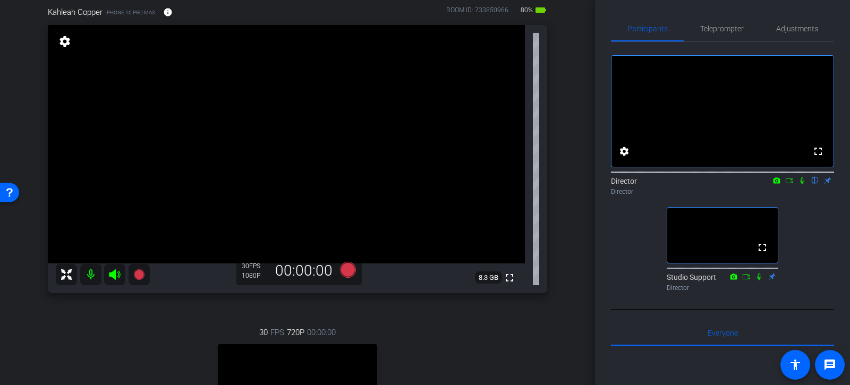
scroll to position [76, 0]
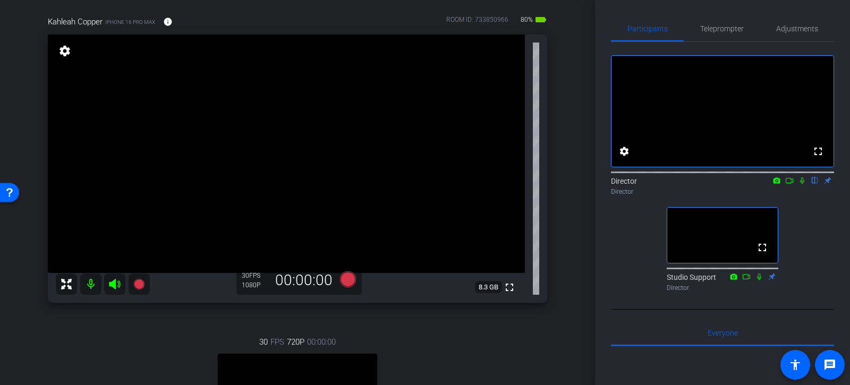
click at [802, 184] on icon at bounding box center [802, 180] width 8 height 7
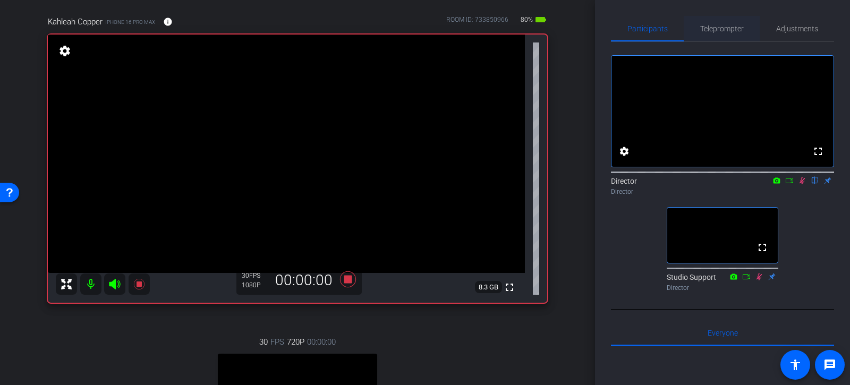
click at [712, 29] on span "Teleprompter" at bounding box center [722, 28] width 44 height 7
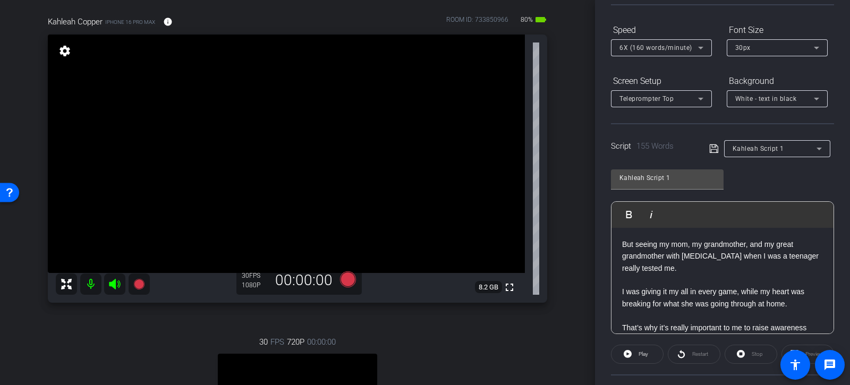
scroll to position [130, 0]
click at [688, 301] on p "I was giving it my all in every game, while my heart was breaking for what she …" at bounding box center [722, 298] width 201 height 24
click at [701, 306] on p "I was giving it my all in every game, while my heart was breaking for what they…" at bounding box center [722, 298] width 201 height 24
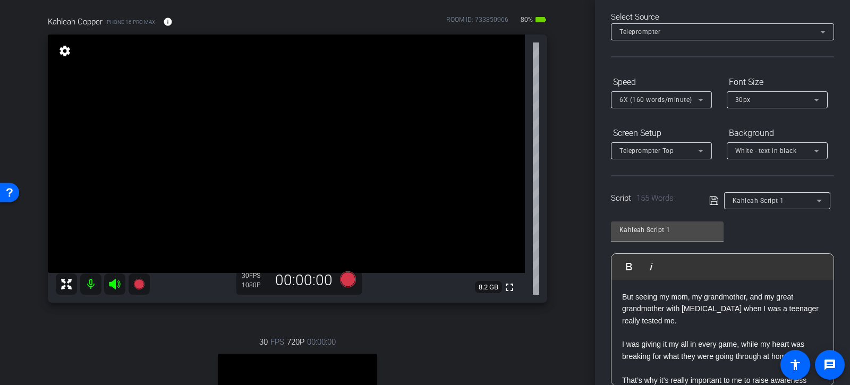
scroll to position [0, 0]
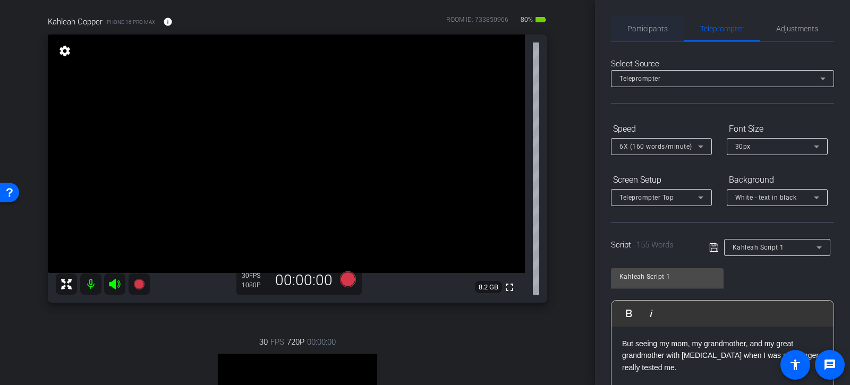
click at [646, 32] on span "Participants" at bounding box center [647, 28] width 40 height 7
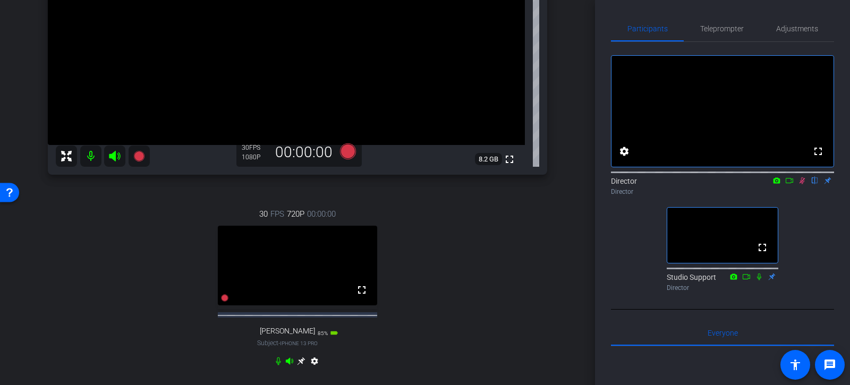
scroll to position [203, 0]
click at [714, 28] on span "Teleprompter" at bounding box center [722, 28] width 44 height 7
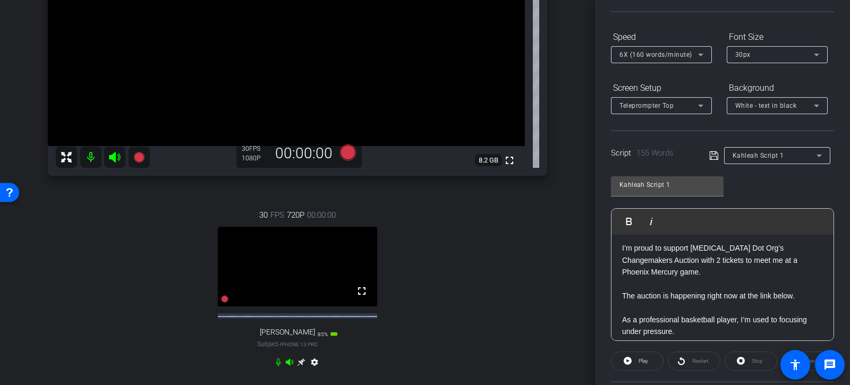
scroll to position [20, 0]
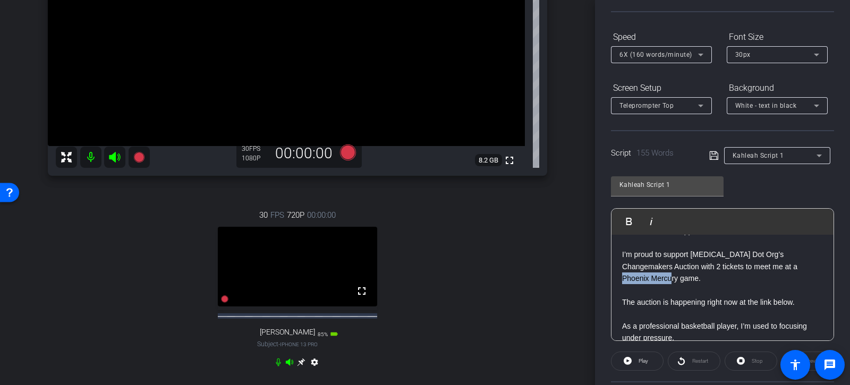
drag, startPoint x: 623, startPoint y: 278, endPoint x: 674, endPoint y: 277, distance: 51.5
click at [674, 277] on p "I’m proud to support [MEDICAL_DATA] Dot Org’s Changemakers Auction with 2 ticke…" at bounding box center [722, 267] width 201 height 36
click at [653, 278] on p "I’m proud to support [MEDICAL_DATA] Dot Org’s Changemakers Auction with 2 ticke…" at bounding box center [722, 267] width 201 height 36
click at [603, 226] on div "Participants Teleprompter Adjustments settings Director flip Director Studio Su…" at bounding box center [722, 192] width 255 height 385
click at [847, 241] on div "Participants Teleprompter Adjustments settings Director flip Director Studio Su…" at bounding box center [722, 192] width 255 height 385
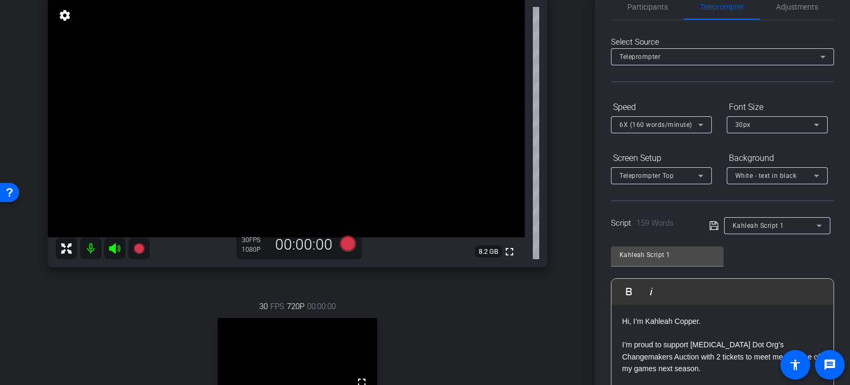
scroll to position [0, 0]
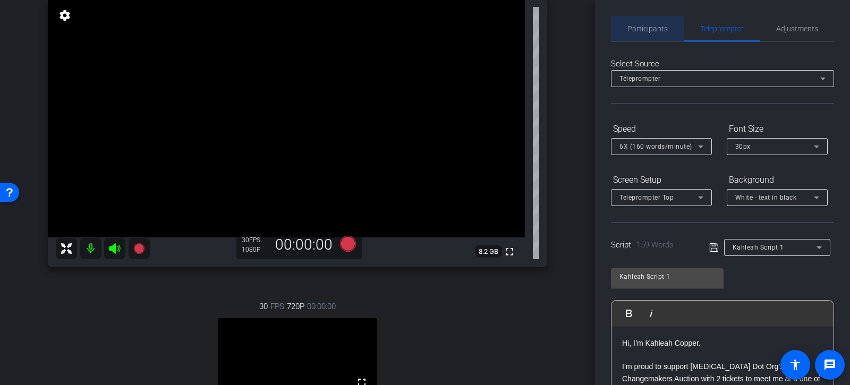
click at [632, 29] on span "Participants" at bounding box center [647, 28] width 40 height 7
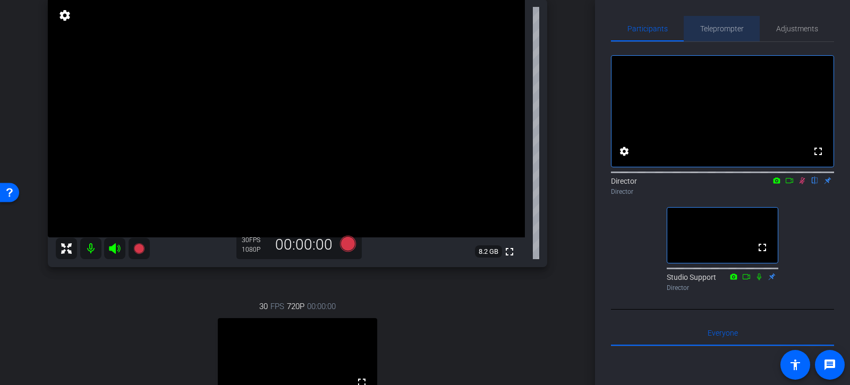
click at [709, 28] on span "Teleprompter" at bounding box center [722, 28] width 44 height 7
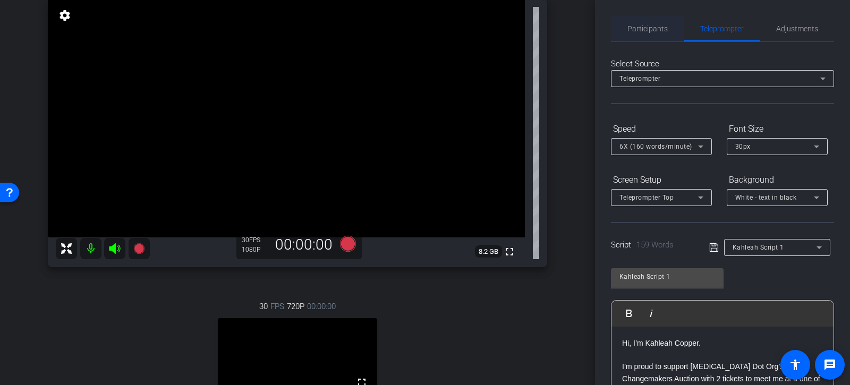
click at [638, 28] on span "Participants" at bounding box center [647, 28] width 40 height 7
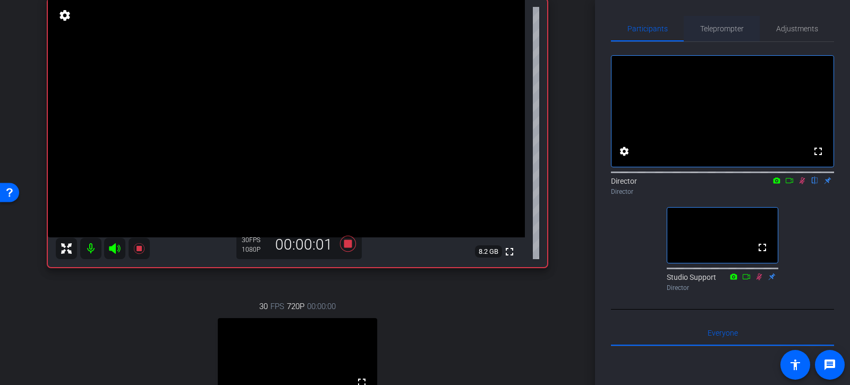
click at [724, 27] on span "Teleprompter" at bounding box center [722, 28] width 44 height 7
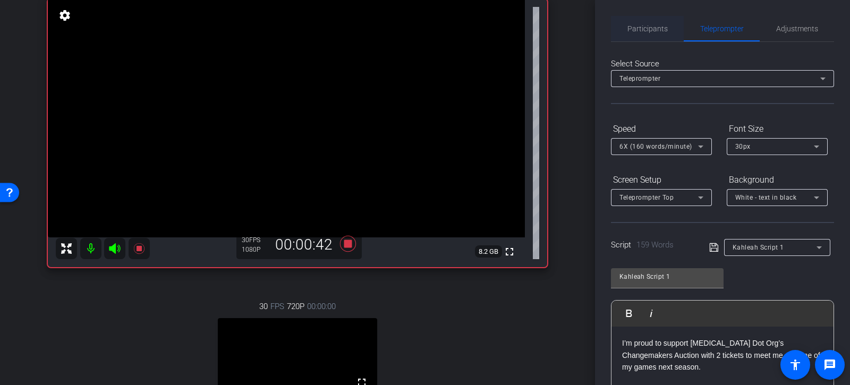
click at [638, 28] on span "Participants" at bounding box center [647, 28] width 40 height 7
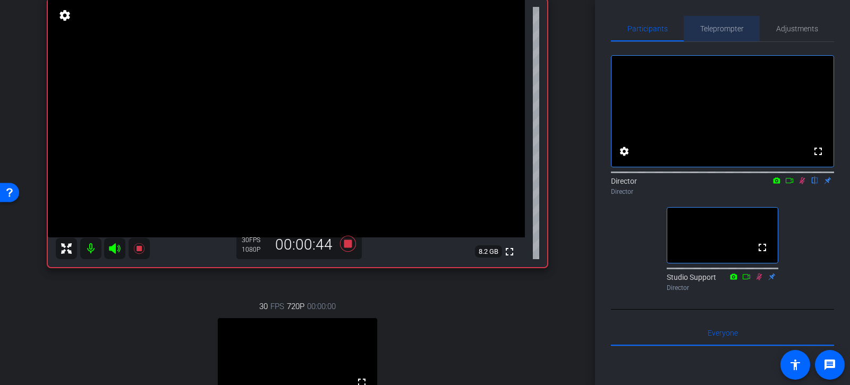
click at [719, 31] on span "Teleprompter" at bounding box center [722, 28] width 44 height 7
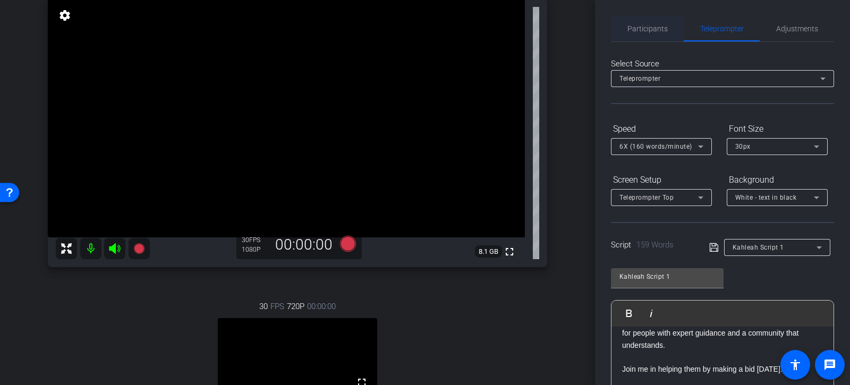
click at [630, 30] on span "Participants" at bounding box center [647, 28] width 40 height 7
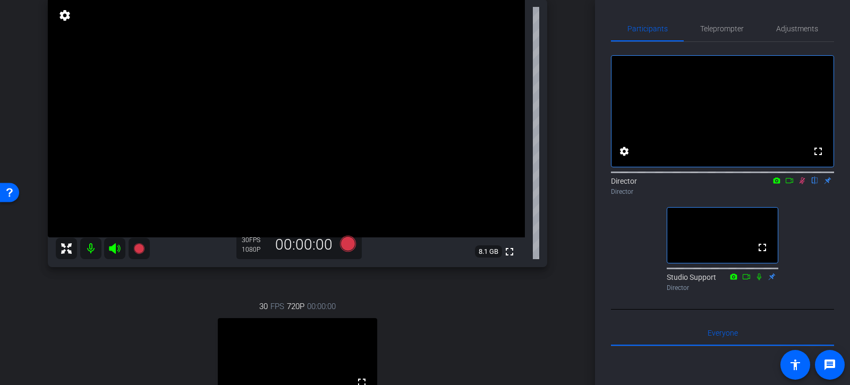
click at [803, 184] on icon at bounding box center [802, 180] width 6 height 7
click at [722, 31] on span "Teleprompter" at bounding box center [722, 28] width 44 height 7
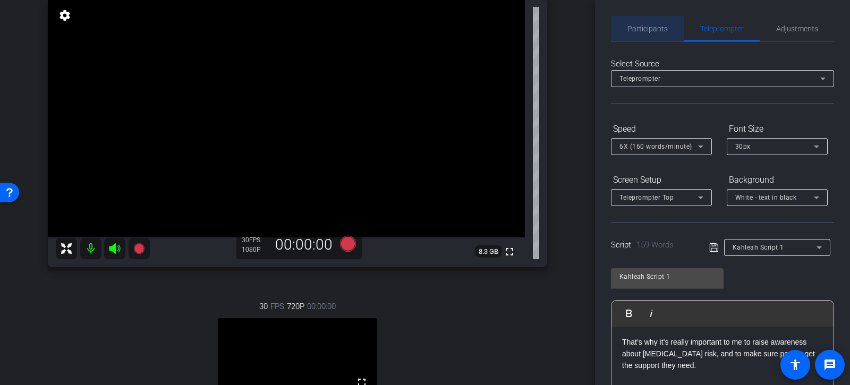
click at [660, 31] on span "Participants" at bounding box center [647, 28] width 40 height 7
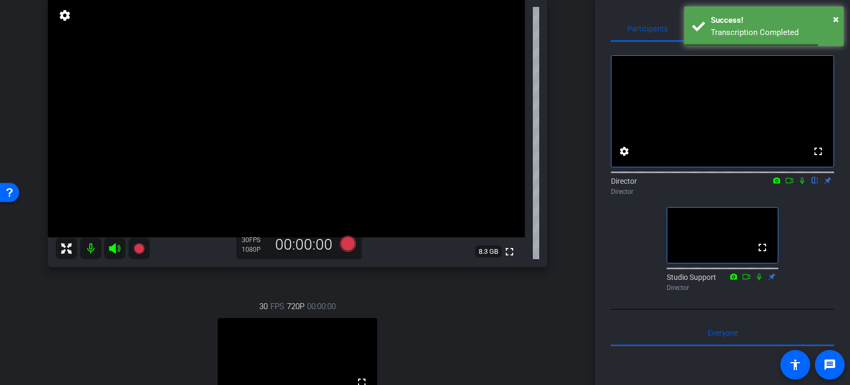
click at [801, 184] on icon at bounding box center [802, 180] width 8 height 7
click at [836, 20] on span "×" at bounding box center [836, 19] width 6 height 13
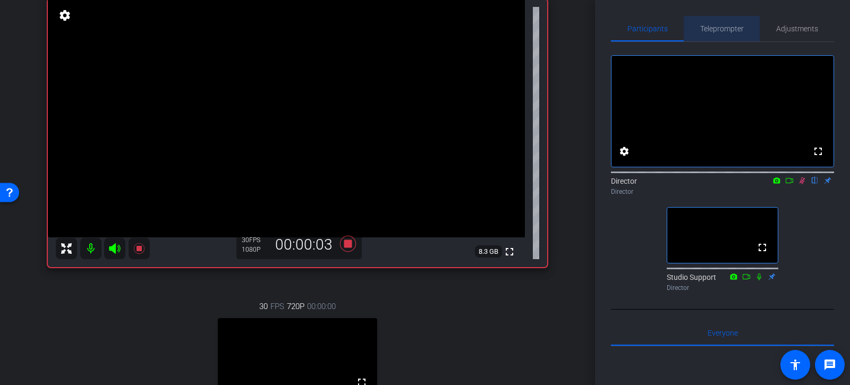
click at [725, 29] on span "Teleprompter" at bounding box center [722, 28] width 44 height 7
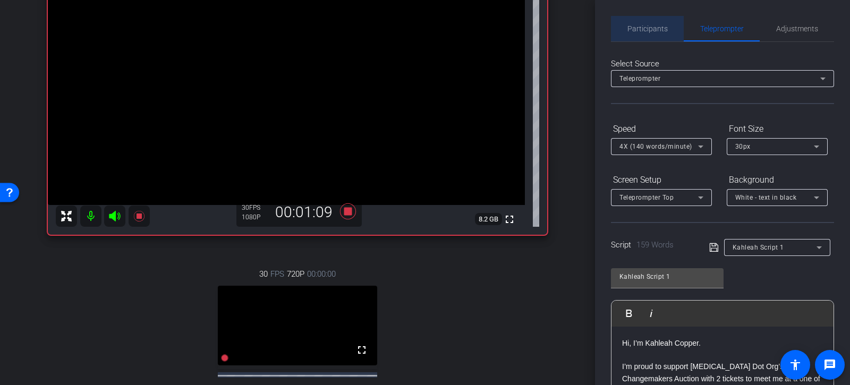
click at [653, 33] on span "Participants" at bounding box center [647, 28] width 40 height 25
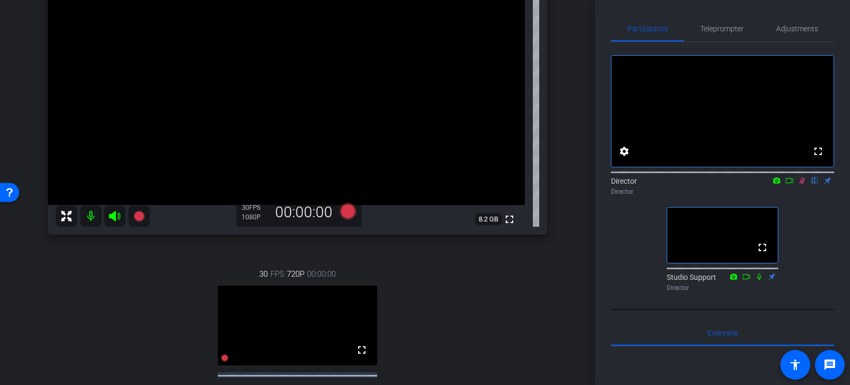
click at [801, 184] on icon at bounding box center [802, 180] width 6 height 7
click at [717, 31] on span "Teleprompter" at bounding box center [722, 28] width 44 height 7
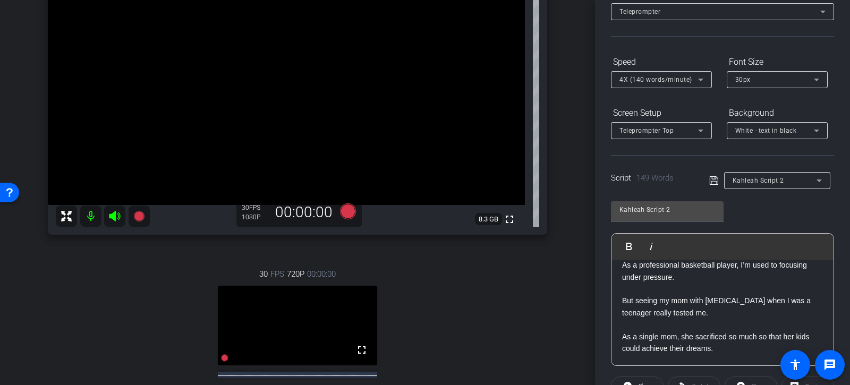
scroll to position [39, 0]
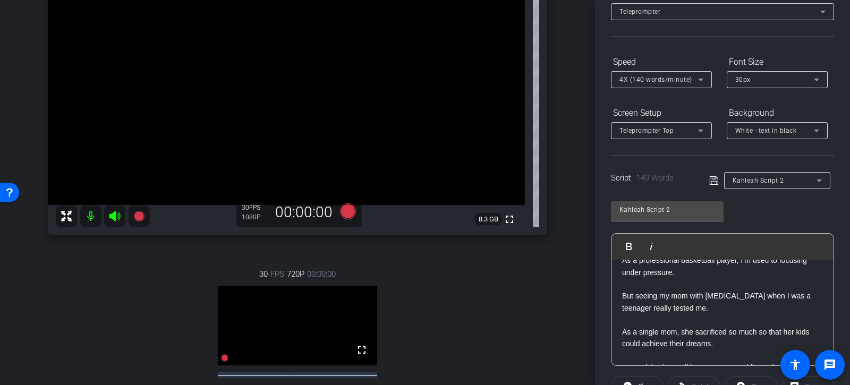
click at [687, 295] on p "But seeing my mom with [MEDICAL_DATA] when I was a teenager really tested me." at bounding box center [722, 302] width 201 height 24
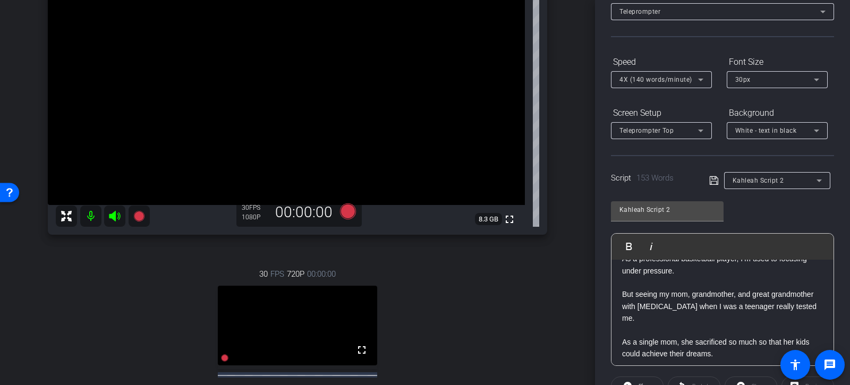
scroll to position [50, 0]
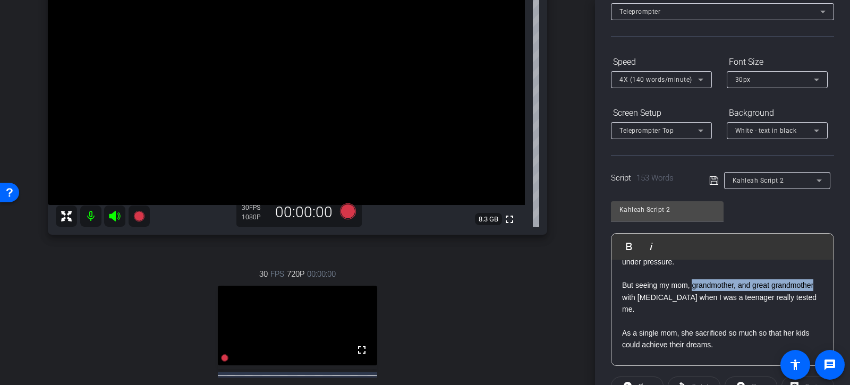
drag, startPoint x: 814, startPoint y: 286, endPoint x: 692, endPoint y: 287, distance: 122.1
click at [692, 287] on p "But seeing my mom, grandmother, and great grandmother with [MEDICAL_DATA] when …" at bounding box center [722, 297] width 201 height 36
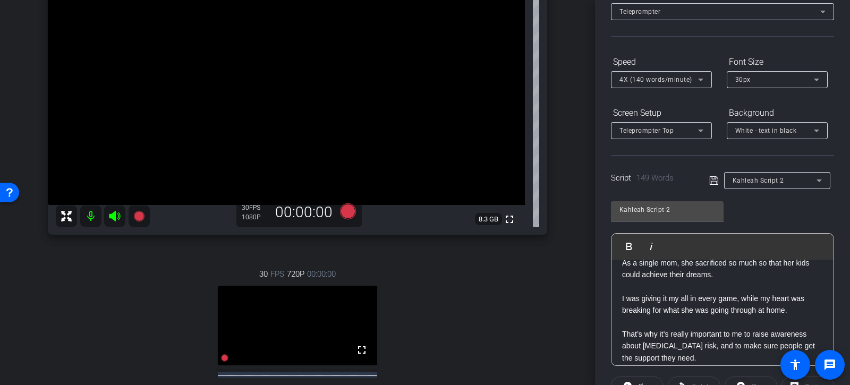
scroll to position [109, 0]
drag, startPoint x: 622, startPoint y: 332, endPoint x: 655, endPoint y: 332, distance: 32.9
click at [655, 332] on p "That’s why it’s really important to me to raise awareness about [MEDICAL_DATA] …" at bounding box center [722, 346] width 201 height 36
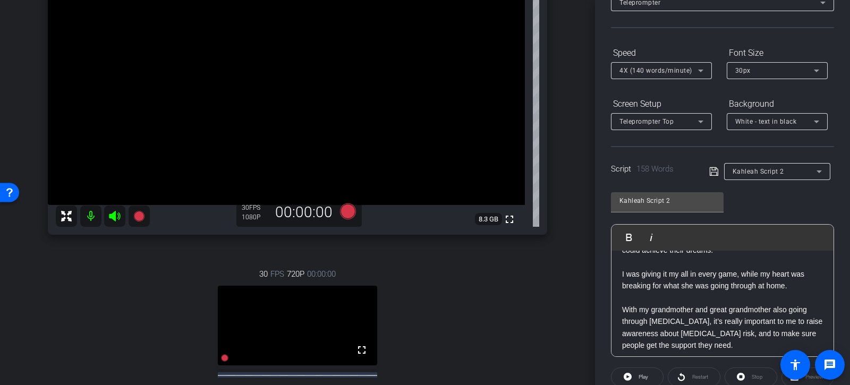
scroll to position [125, 0]
drag, startPoint x: 661, startPoint y: 330, endPoint x: 679, endPoint y: 332, distance: 18.7
click at [679, 332] on p "With my grandmother and great grandmother also going through [MEDICAL_DATA], it…" at bounding box center [722, 327] width 201 height 48
click at [681, 332] on p "With my grandmother and great grandmother also going through [MEDICAL_DATA], it…" at bounding box center [722, 327] width 201 height 48
drag, startPoint x: 680, startPoint y: 332, endPoint x: 739, endPoint y: 330, distance: 58.4
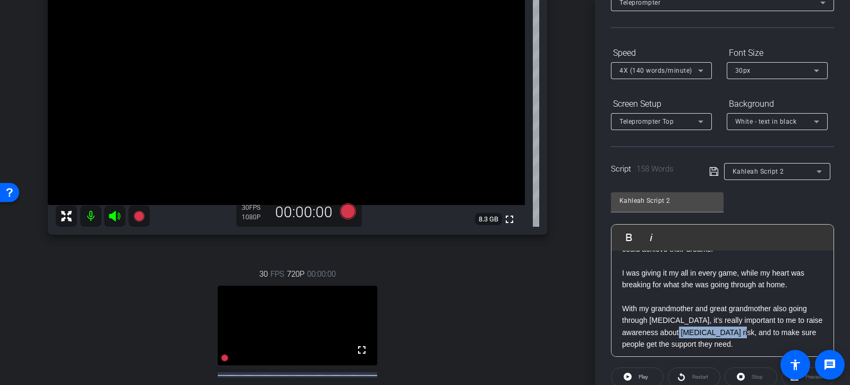
click at [739, 330] on p "With my grandmother and great grandmother also going through [MEDICAL_DATA], it…" at bounding box center [722, 327] width 201 height 48
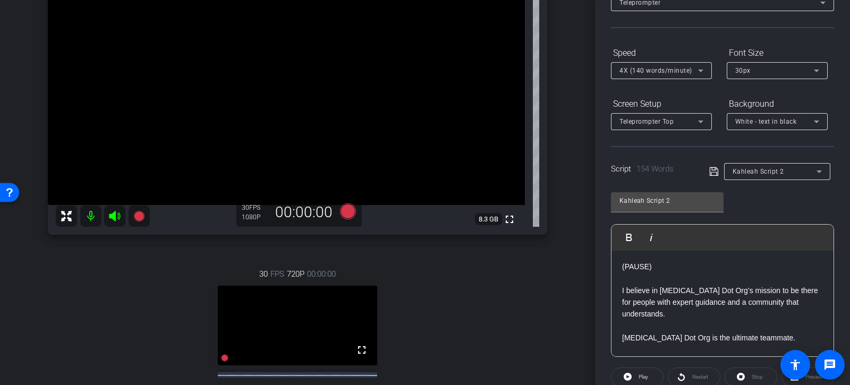
scroll to position [229, 0]
click at [614, 268] on div "Hi, I’m Kahleah Copper. As a professional basketball player, I’m used to focusi…" at bounding box center [722, 217] width 222 height 390
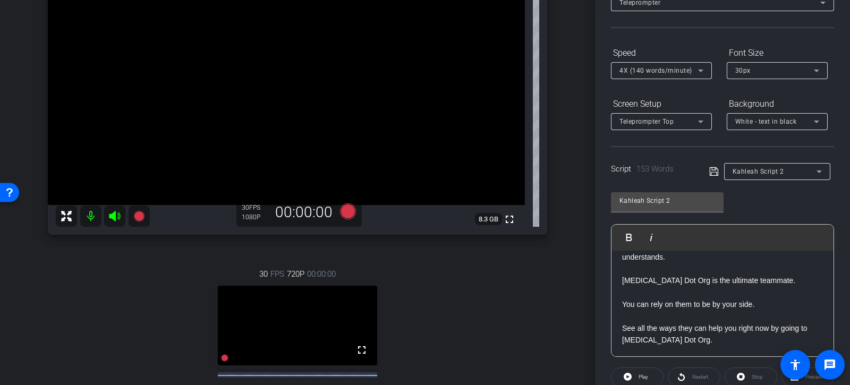
scroll to position [252, 0]
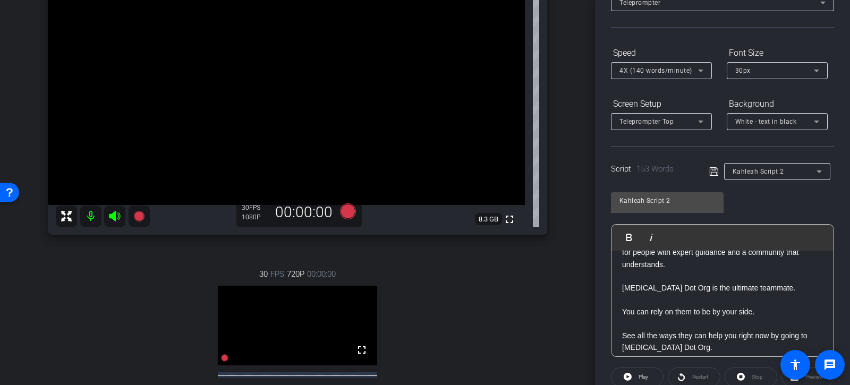
click at [837, 211] on div "Participants Teleprompter Adjustments settings Director flip Director Studio Su…" at bounding box center [722, 192] width 255 height 385
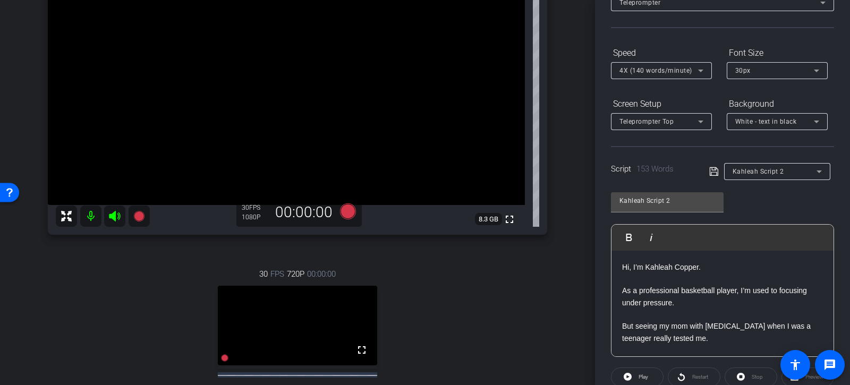
scroll to position [0, 0]
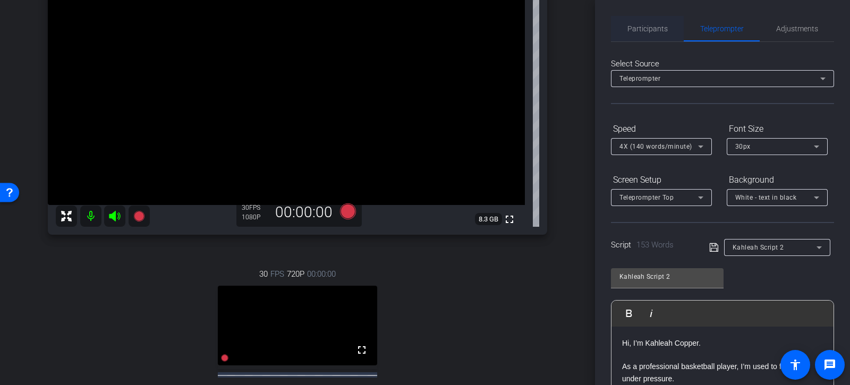
click at [658, 30] on span "Participants" at bounding box center [647, 28] width 40 height 7
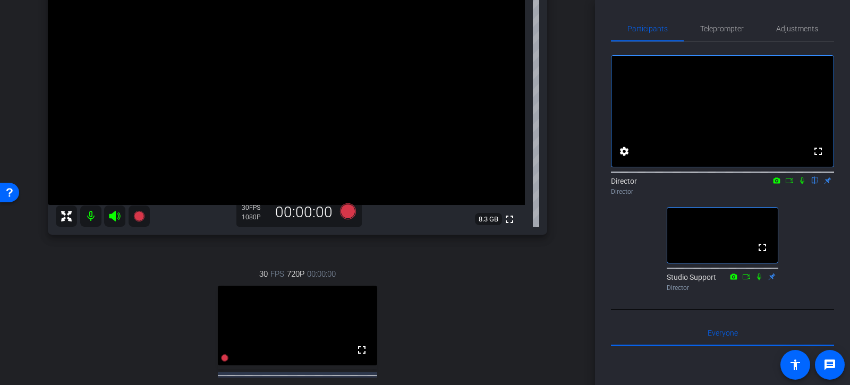
click at [802, 184] on icon at bounding box center [802, 180] width 8 height 7
click at [717, 27] on span "Teleprompter" at bounding box center [722, 28] width 44 height 7
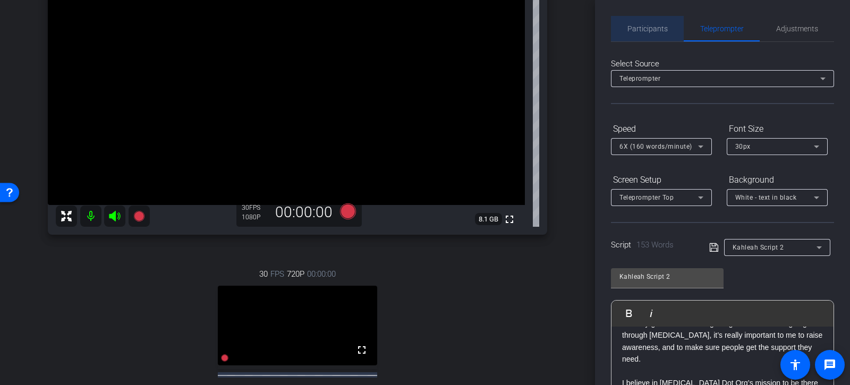
click at [648, 33] on span "Participants" at bounding box center [647, 28] width 40 height 25
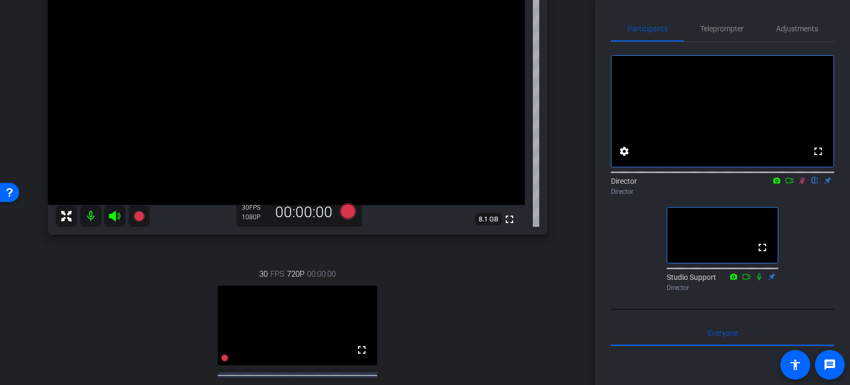
click at [802, 184] on icon at bounding box center [802, 180] width 8 height 7
click at [712, 32] on span "Teleprompter" at bounding box center [722, 28] width 44 height 7
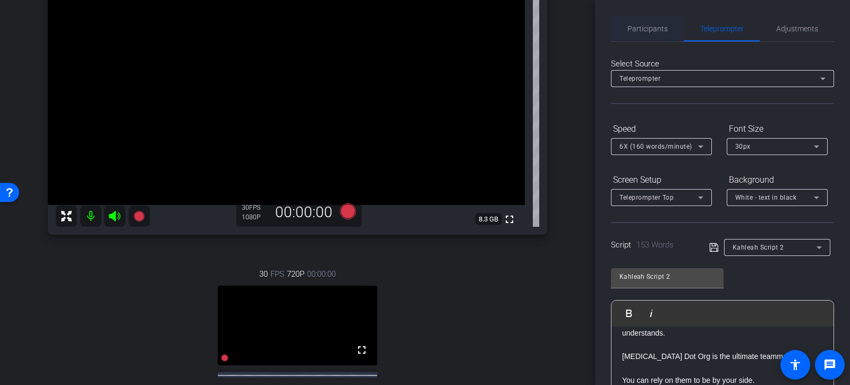
click at [632, 30] on span "Participants" at bounding box center [647, 28] width 40 height 7
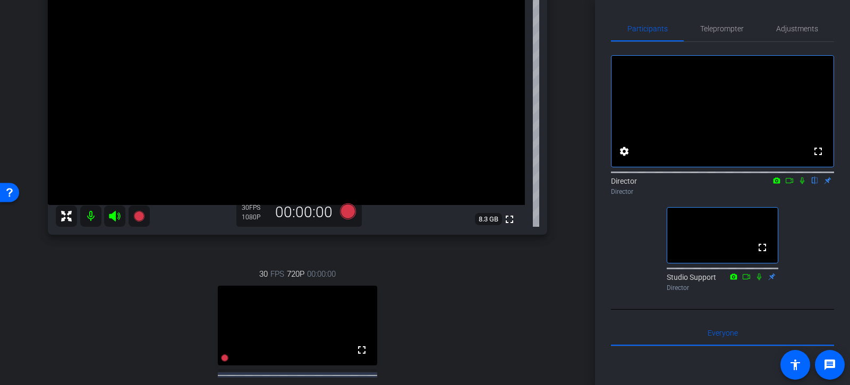
scroll to position [30, 0]
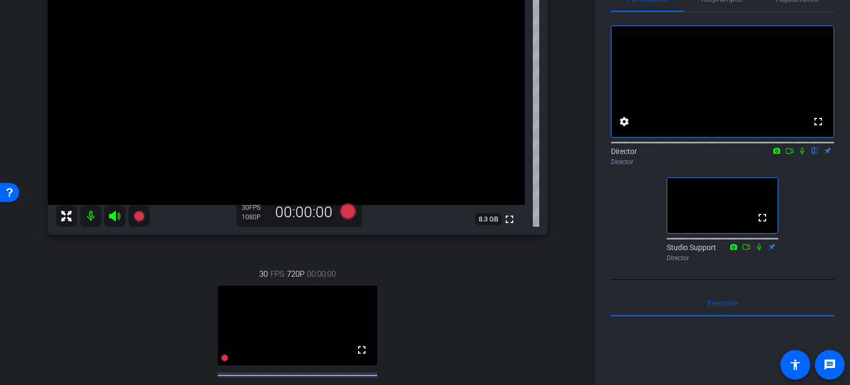
click at [802, 155] on icon at bounding box center [802, 151] width 4 height 7
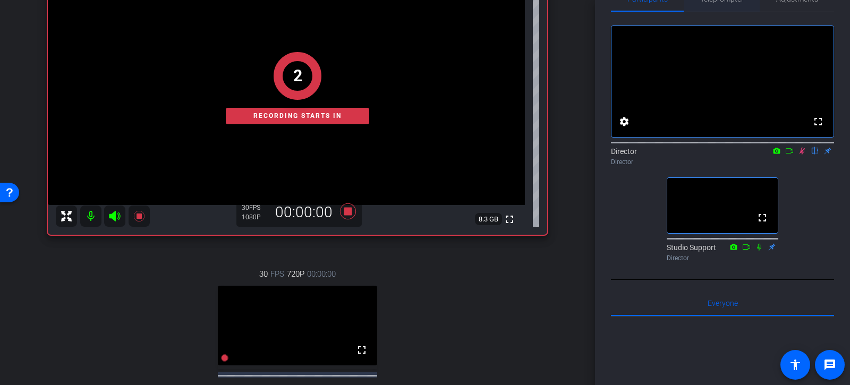
scroll to position [0, 0]
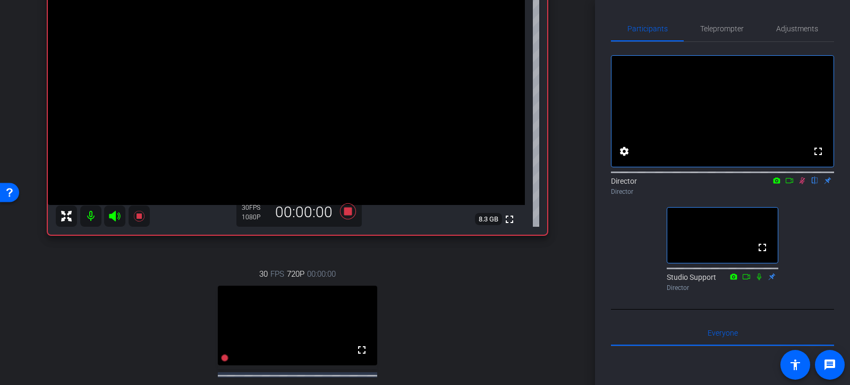
click at [723, 31] on span "Teleprompter" at bounding box center [722, 28] width 44 height 7
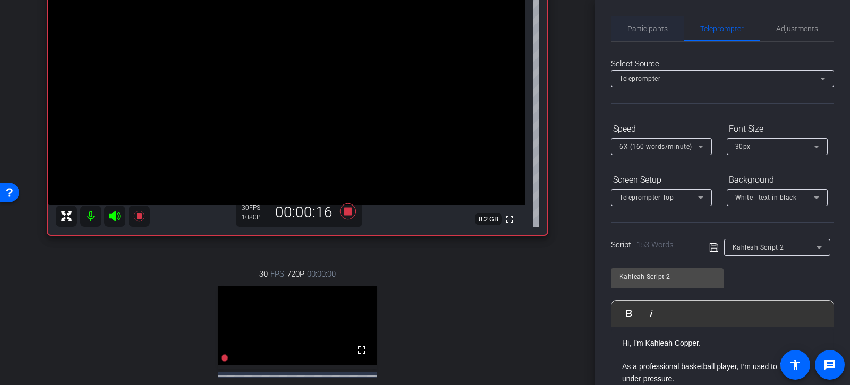
click at [659, 31] on span "Participants" at bounding box center [647, 28] width 40 height 7
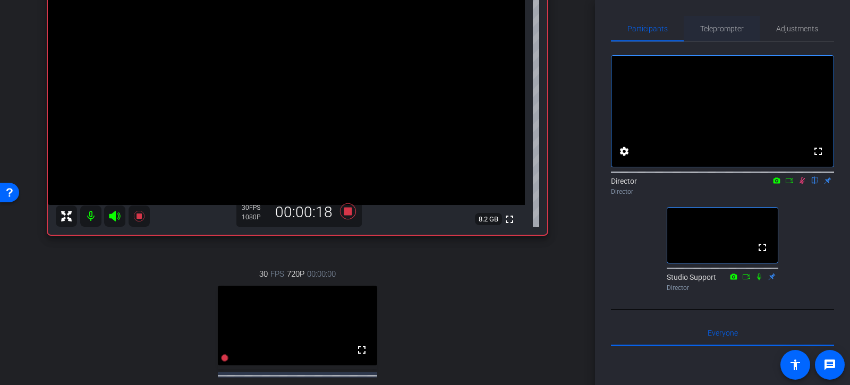
click at [708, 28] on span "Teleprompter" at bounding box center [722, 28] width 44 height 7
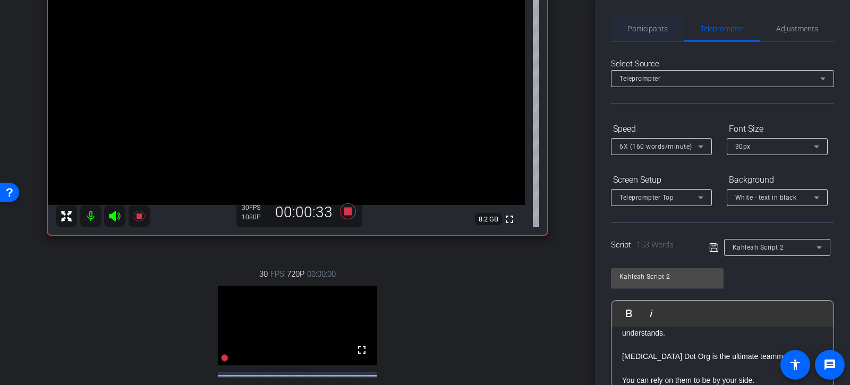
click at [649, 34] on span "Participants" at bounding box center [647, 28] width 40 height 25
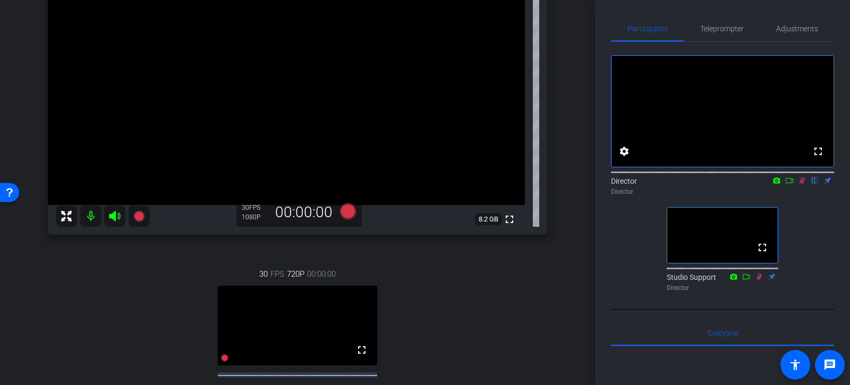
click at [802, 184] on icon at bounding box center [802, 180] width 6 height 7
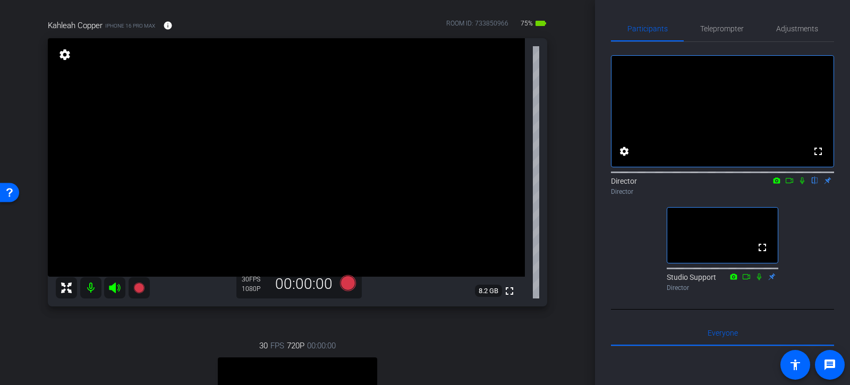
scroll to position [72, 0]
